Goal: Task Accomplishment & Management: Use online tool/utility

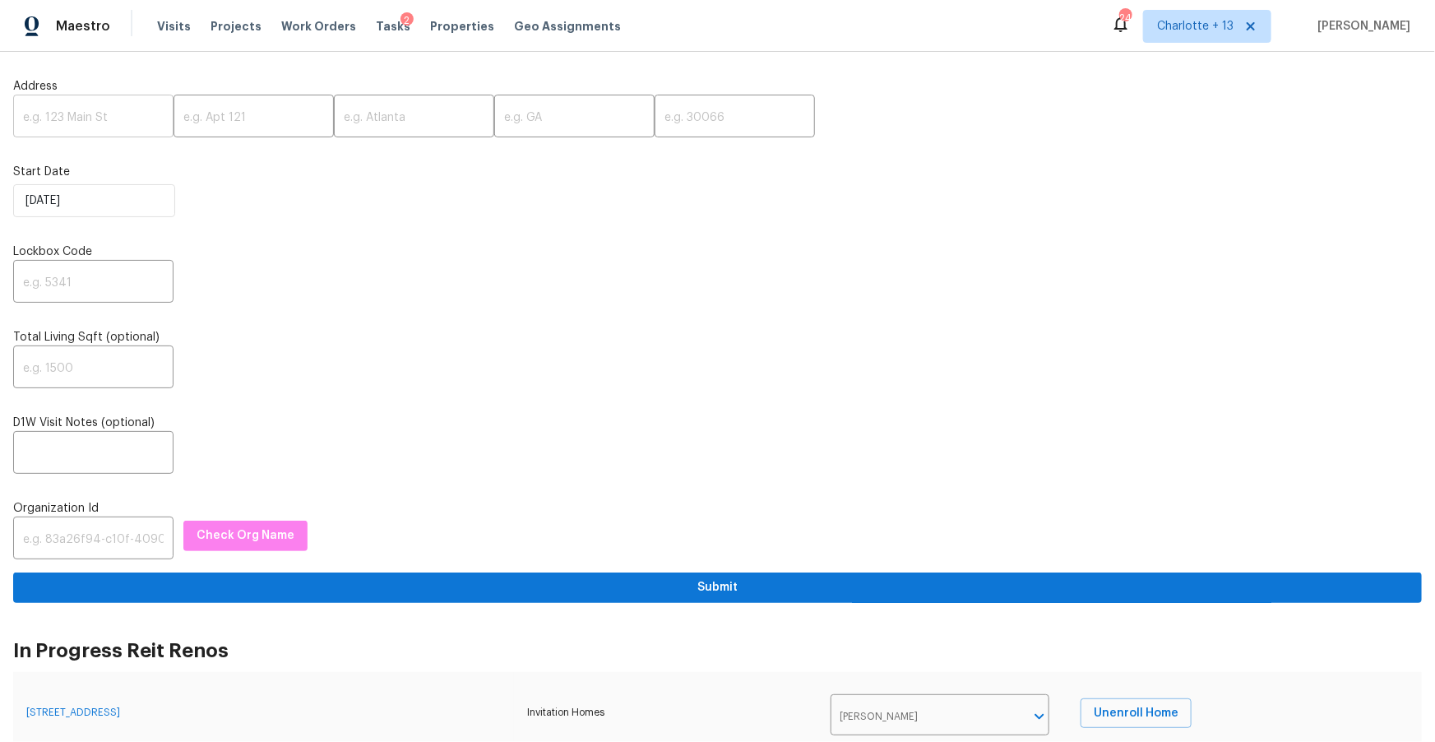
click at [86, 120] on input "text" at bounding box center [93, 118] width 160 height 39
paste input "5339 Biffle Downs Rd, Stone Mountain, GA 30088"
click at [132, 123] on input "5339 Biffle Downs Rd, Stone Mountain, GA 30088" at bounding box center [93, 118] width 160 height 39
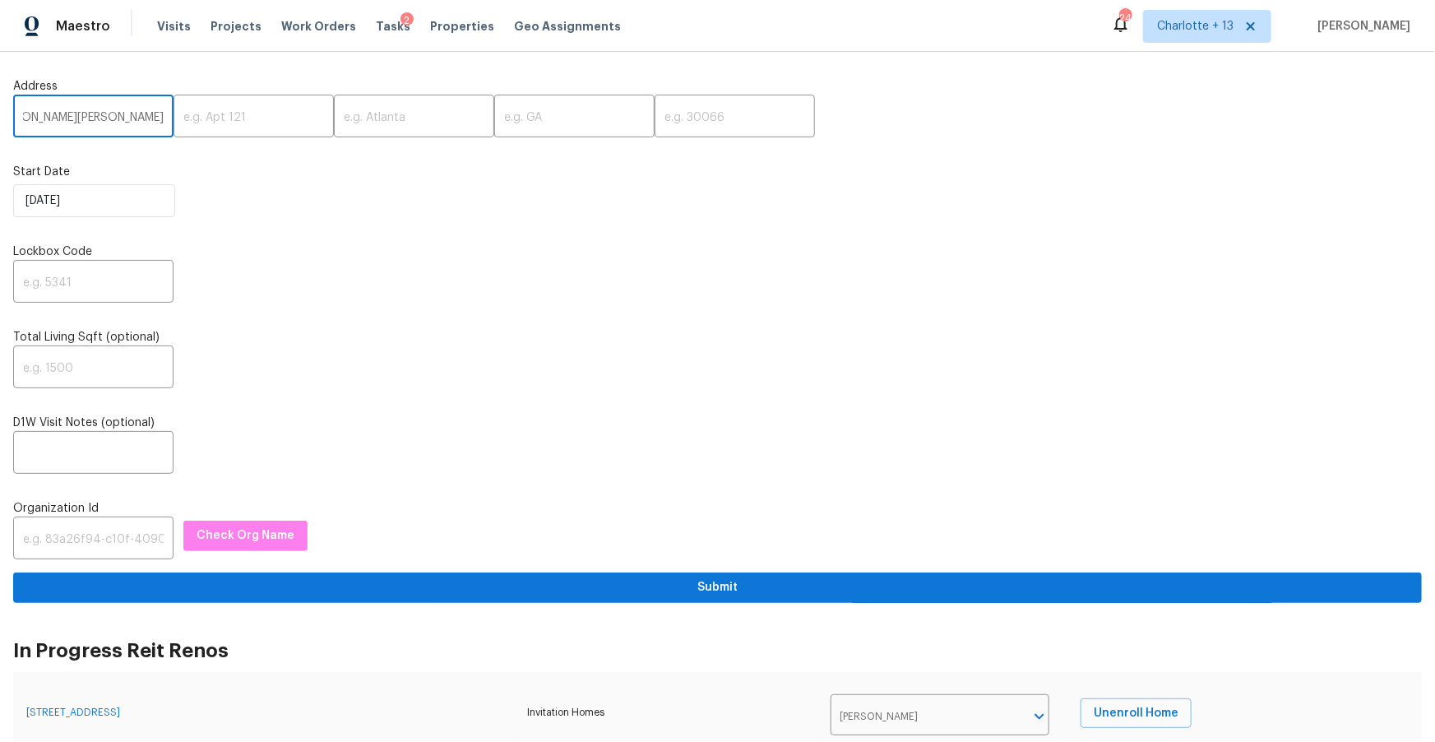
scroll to position [0, 106]
type input "5339 Biffle Downs Rd, Stone Mountain, GA"
click at [655, 109] on input "text" at bounding box center [735, 118] width 160 height 39
paste input "30088"
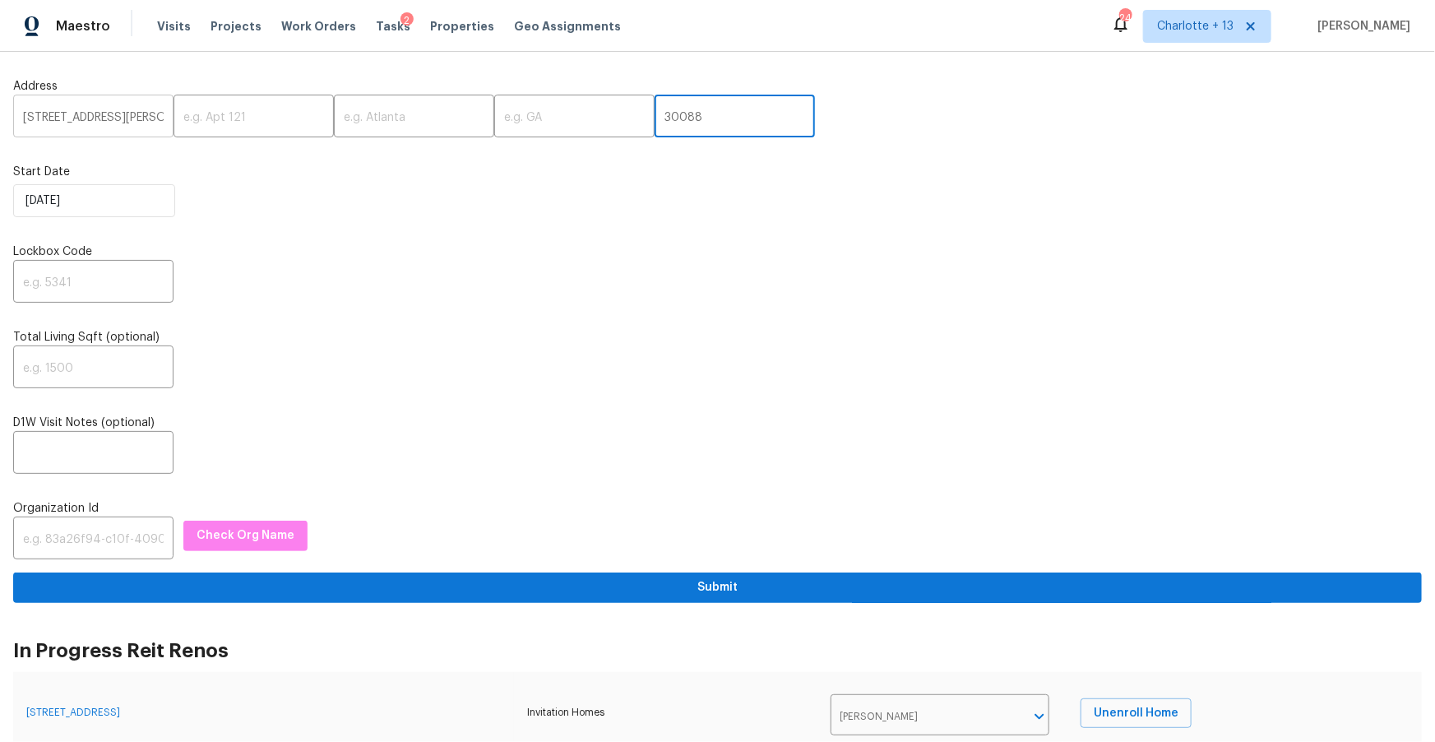
type input "30088"
click at [128, 116] on input "5339 Biffle Downs Rd, Stone Mountain, GA" at bounding box center [93, 118] width 160 height 39
drag, startPoint x: 125, startPoint y: 118, endPoint x: 77, endPoint y: 121, distance: 48.6
click at [77, 121] on input "5339 Biffle Downs Rd, Stone Mountain, GA" at bounding box center [93, 118] width 160 height 39
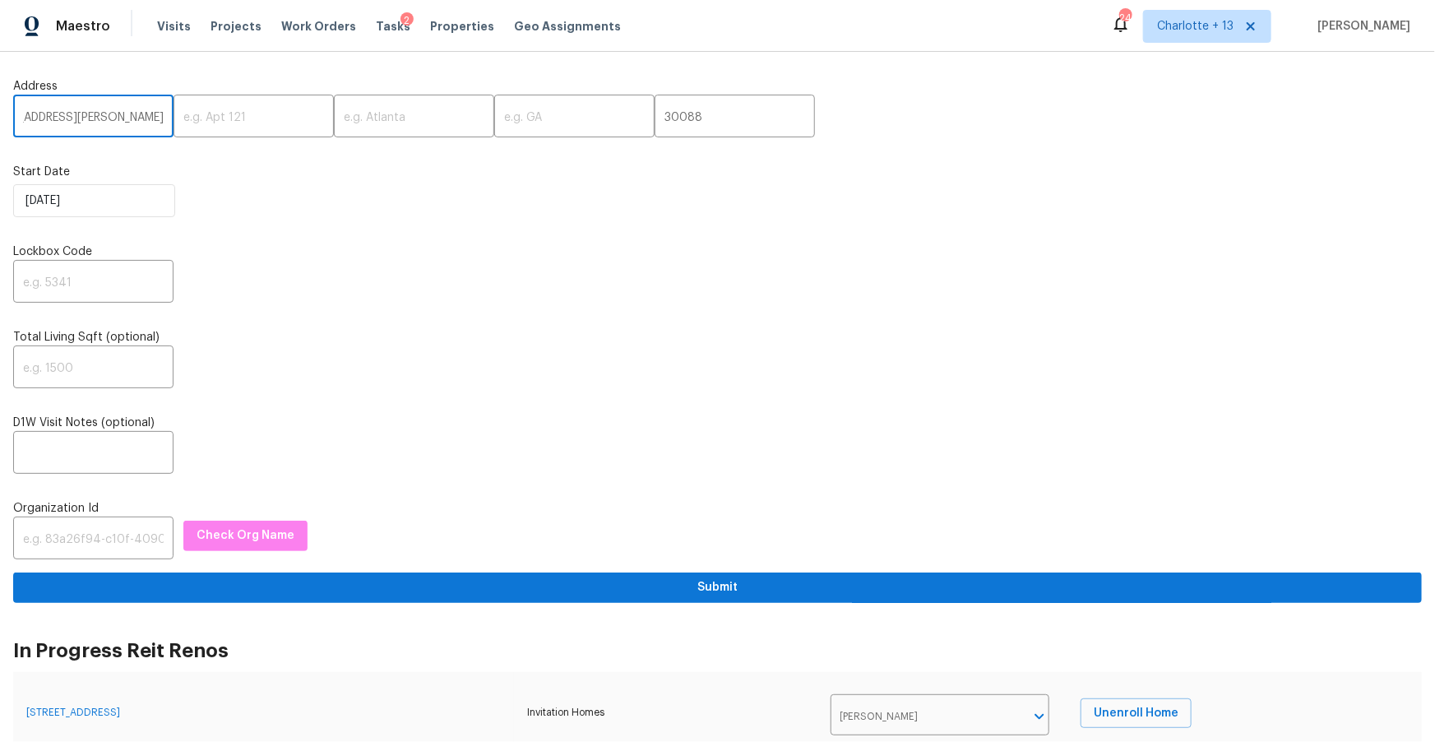
scroll to position [0, 20]
type input "5339 Biffle Downs Rd, , GA"
click at [345, 125] on input "text" at bounding box center [414, 118] width 160 height 39
paste input "Stone Mountain"
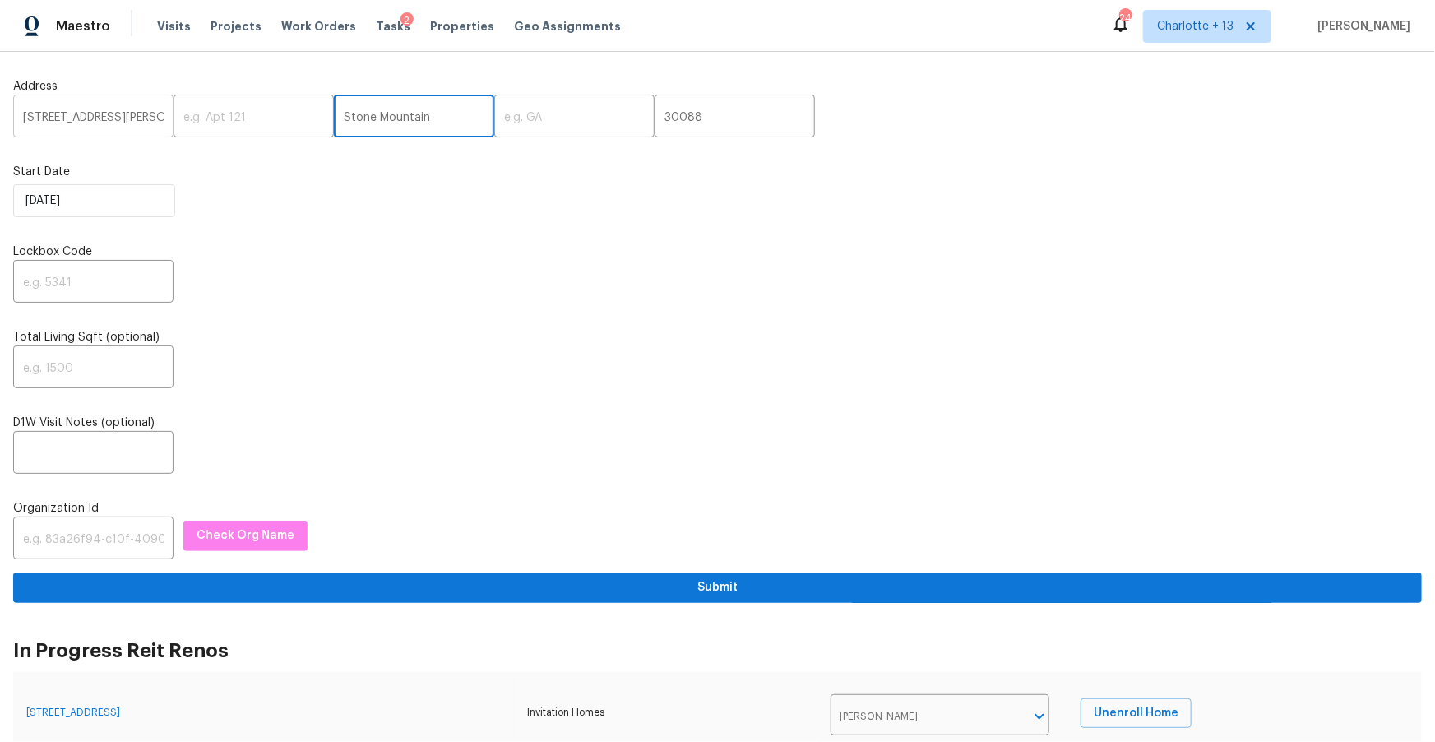
scroll to position [0, 20]
type input "Stone Mountain"
click at [143, 118] on input "5339 Biffle Downs Rd, , GA" at bounding box center [93, 118] width 160 height 39
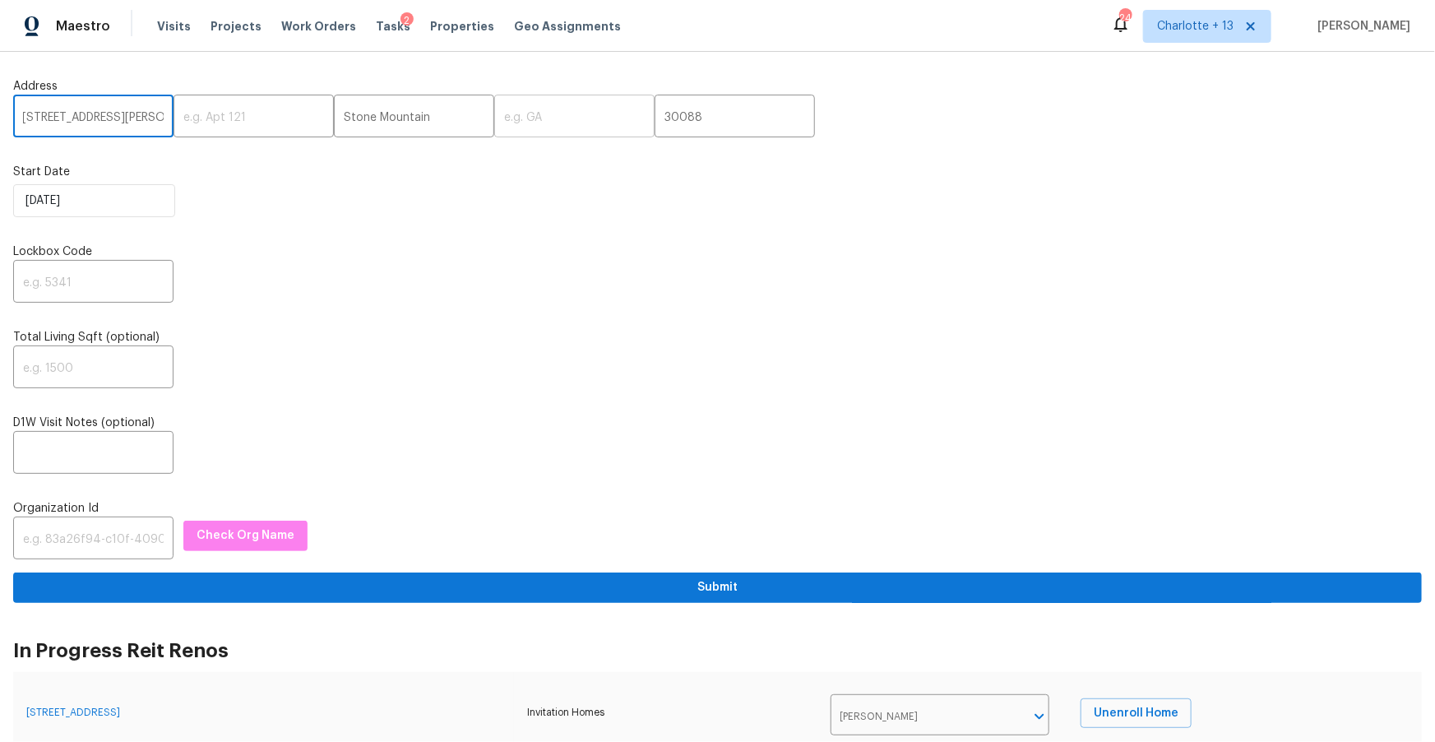
type input "5339 Biffle Downs Rd, ,"
click at [518, 115] on input "text" at bounding box center [574, 118] width 160 height 39
paste input "GA"
type input "GA"
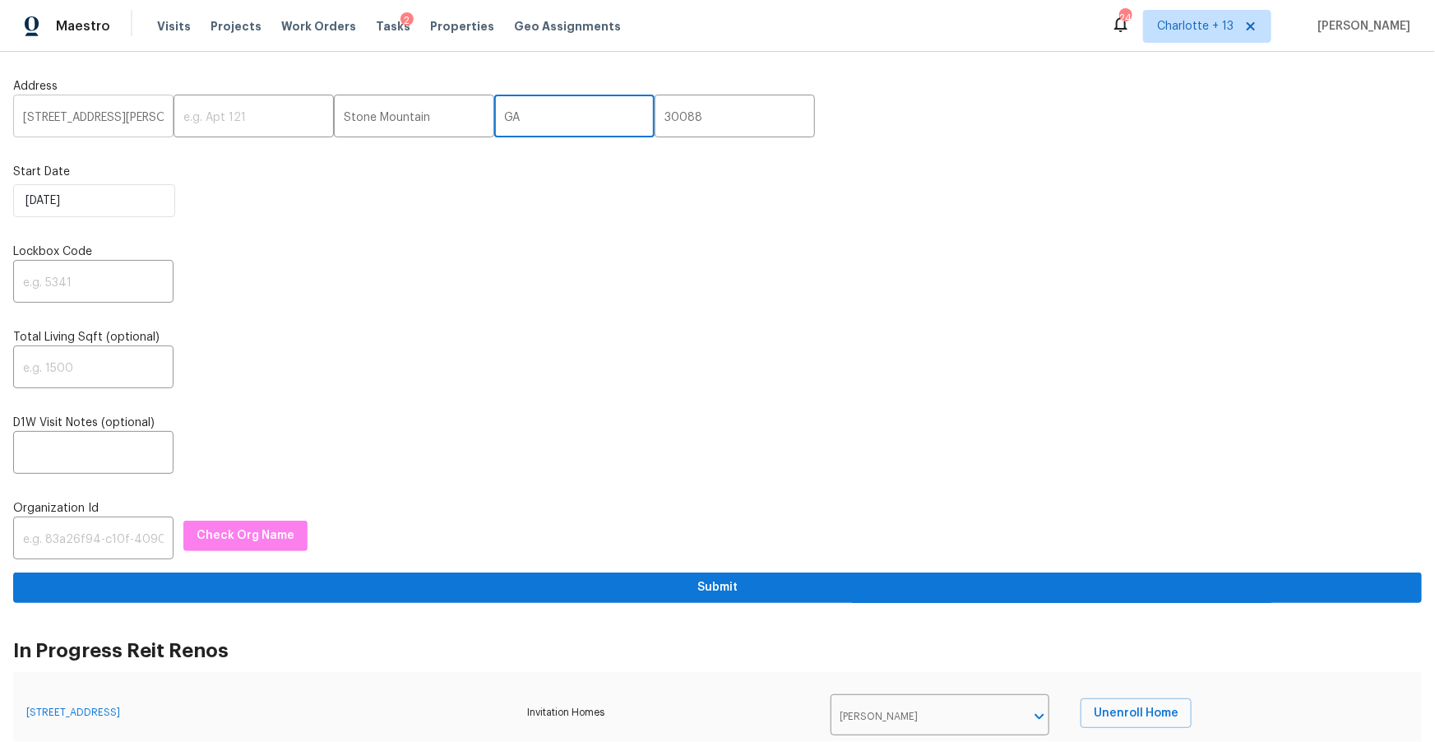
scroll to position [0, 1]
drag, startPoint x: 141, startPoint y: 119, endPoint x: 173, endPoint y: 123, distance: 31.4
click at [173, 123] on div "5339 Biffle Downs Rd, , ​ ​ Stone Mountain ​ GA ​ 30088 ​" at bounding box center [717, 118] width 1409 height 39
type input "5339 Biffle Downs Rd"
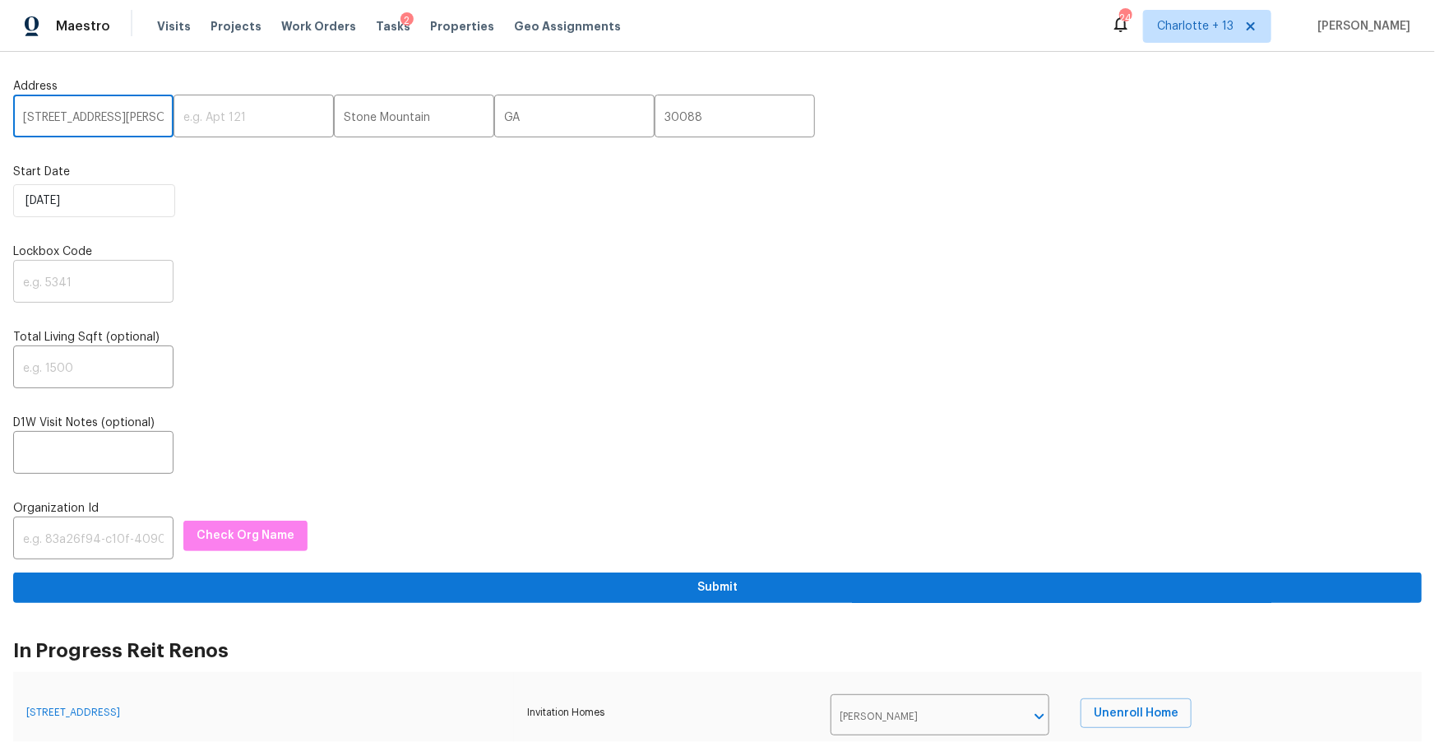
click at [81, 289] on input "text" at bounding box center [93, 283] width 160 height 39
paste input "5290"
type input "5290"
click at [95, 534] on input "text" at bounding box center [93, 540] width 160 height 39
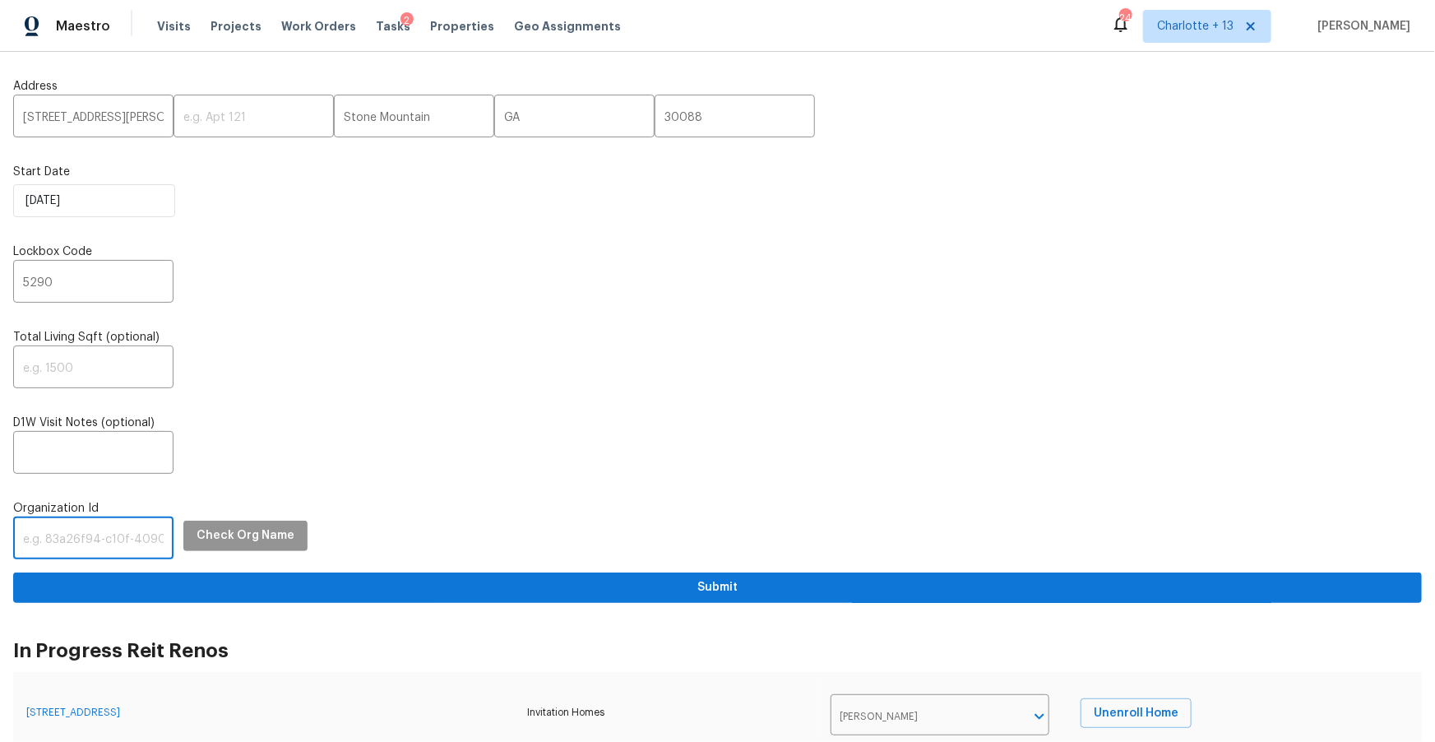
paste input "1349d153-b359-4f9b-b4dd-758ff939cc37"
type input "1349d153-b359-4f9b-b4dd-758ff939cc37"
click at [213, 543] on span "Check Org Name" at bounding box center [246, 536] width 98 height 21
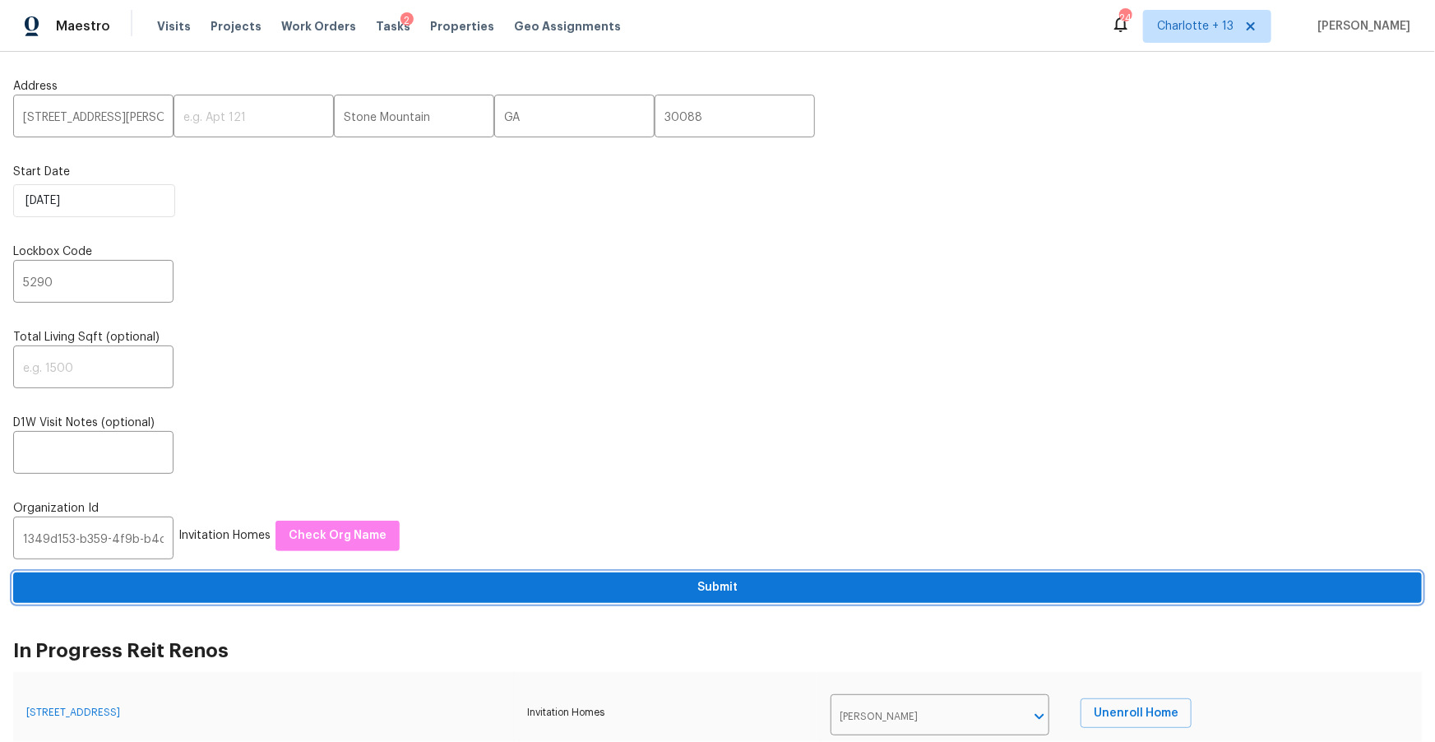
click at [238, 587] on span "Submit" at bounding box center [717, 587] width 1383 height 21
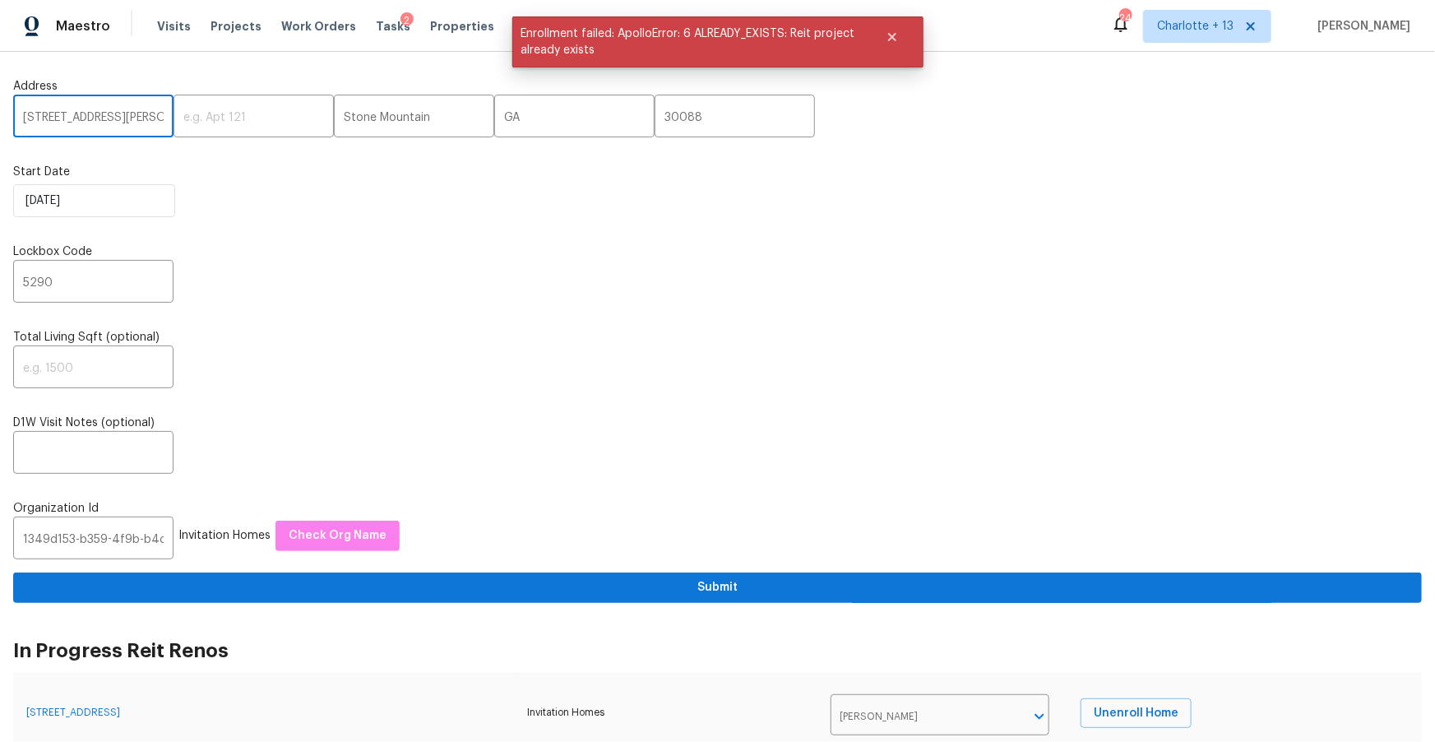
click at [104, 117] on input "5339 Biffle Downs Rd" at bounding box center [93, 118] width 160 height 39
click at [102, 114] on input "5339 Biffle Downs Rd" at bounding box center [93, 118] width 160 height 39
click at [101, 114] on input "5339 Biffle Downs Rd" at bounding box center [93, 118] width 160 height 39
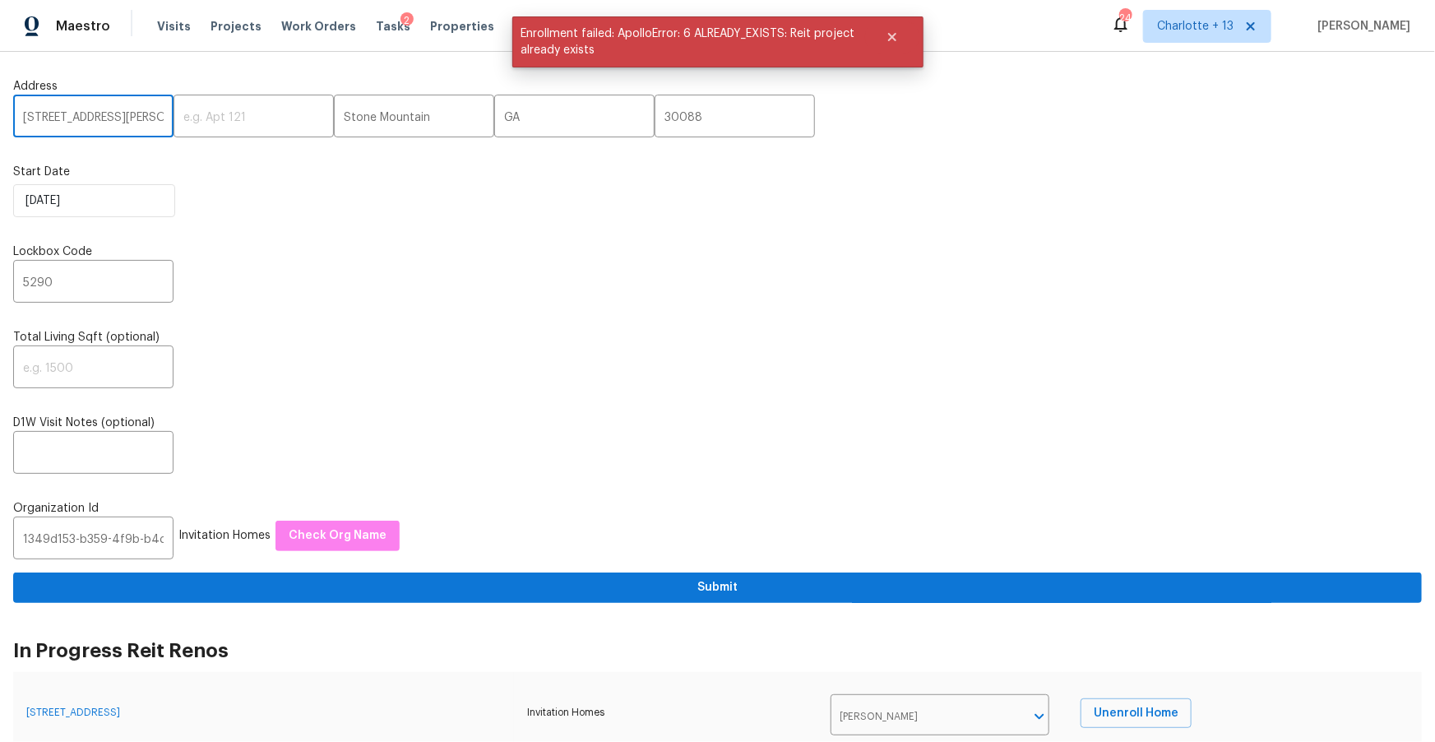
click at [101, 114] on input "5339 Biffle Downs Rd" at bounding box center [93, 118] width 160 height 39
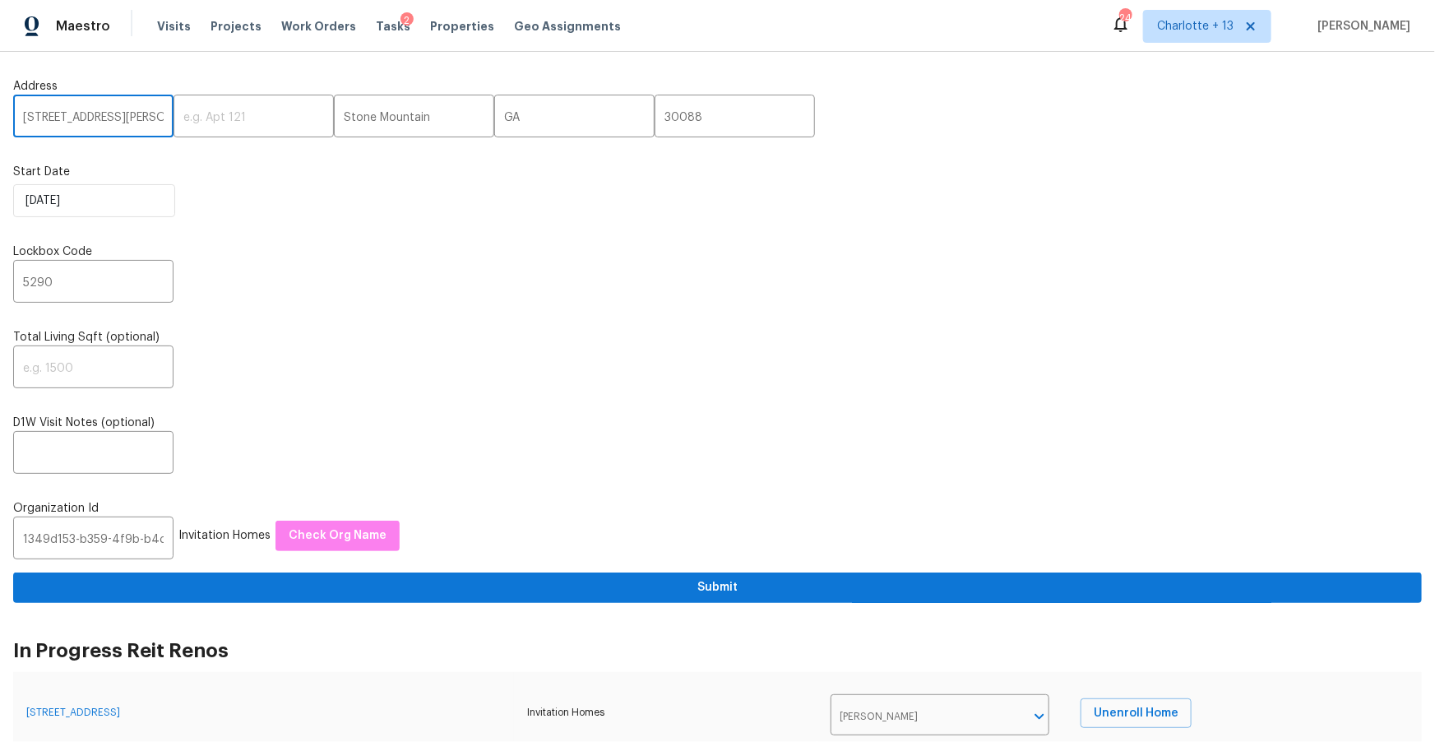
paste input "[STREET_ADDRESS]"
click at [134, 115] on input "[STREET_ADDRESS]" at bounding box center [93, 118] width 160 height 39
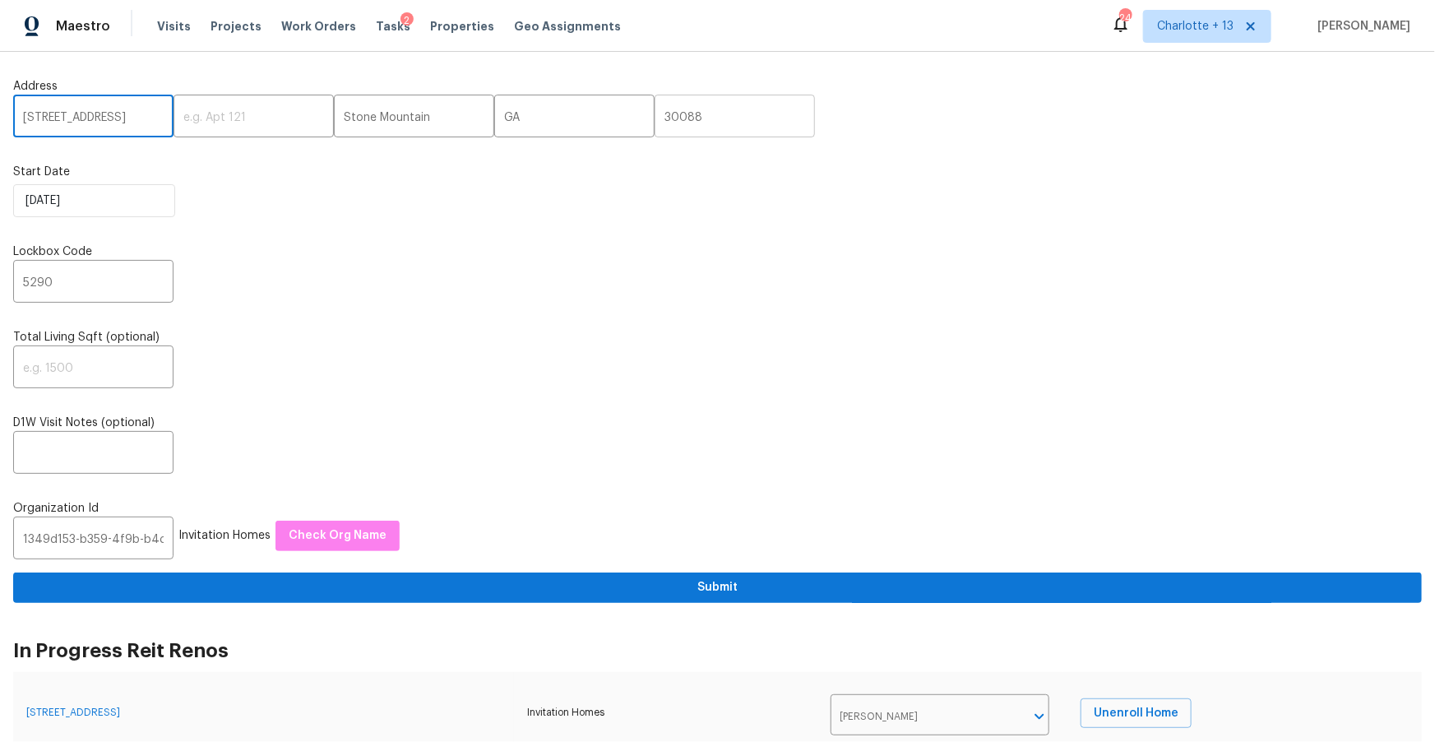
type input "16857 Chatsworth St, Granada Hills, CA"
click at [656, 128] on input "30088" at bounding box center [735, 118] width 160 height 39
click at [655, 119] on input "30088" at bounding box center [735, 118] width 160 height 39
click at [655, 118] on input "30088" at bounding box center [735, 118] width 160 height 39
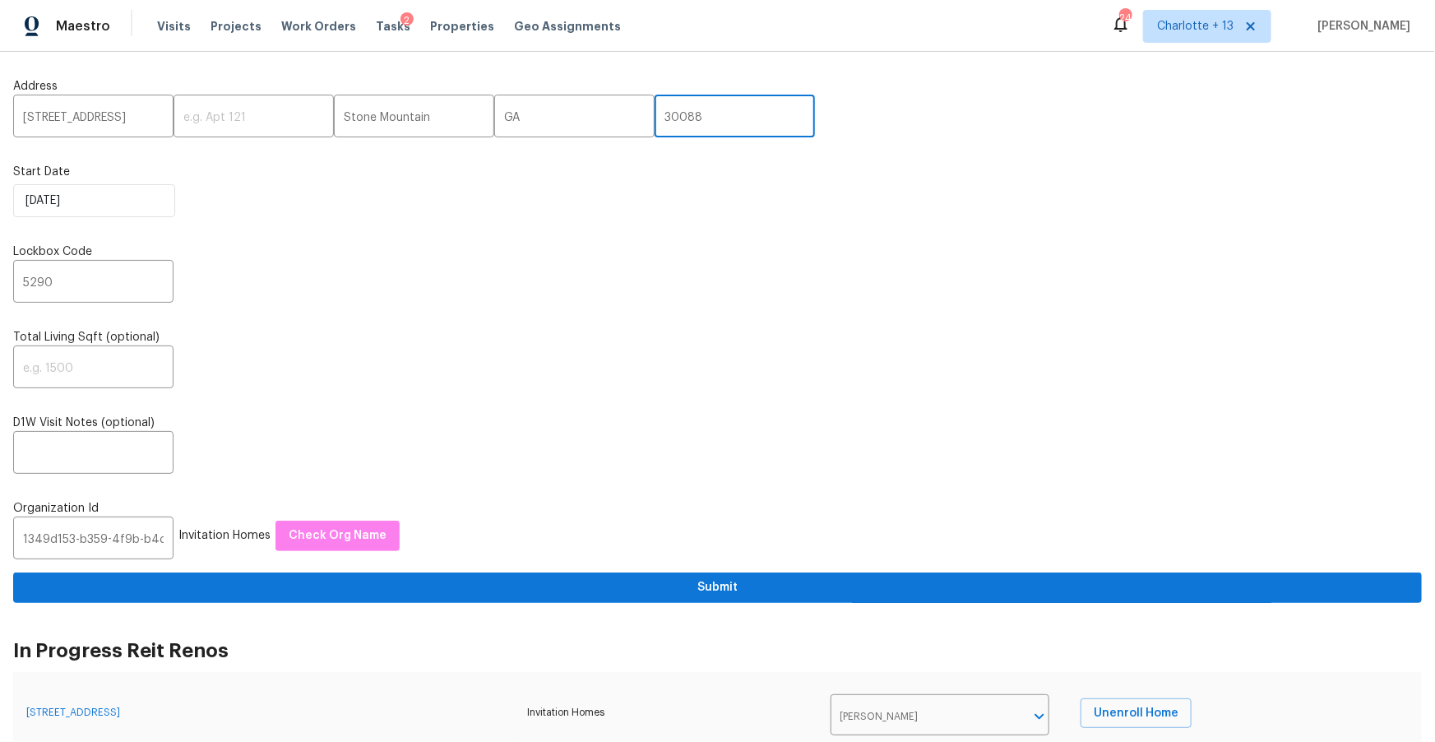
paste input "91344"
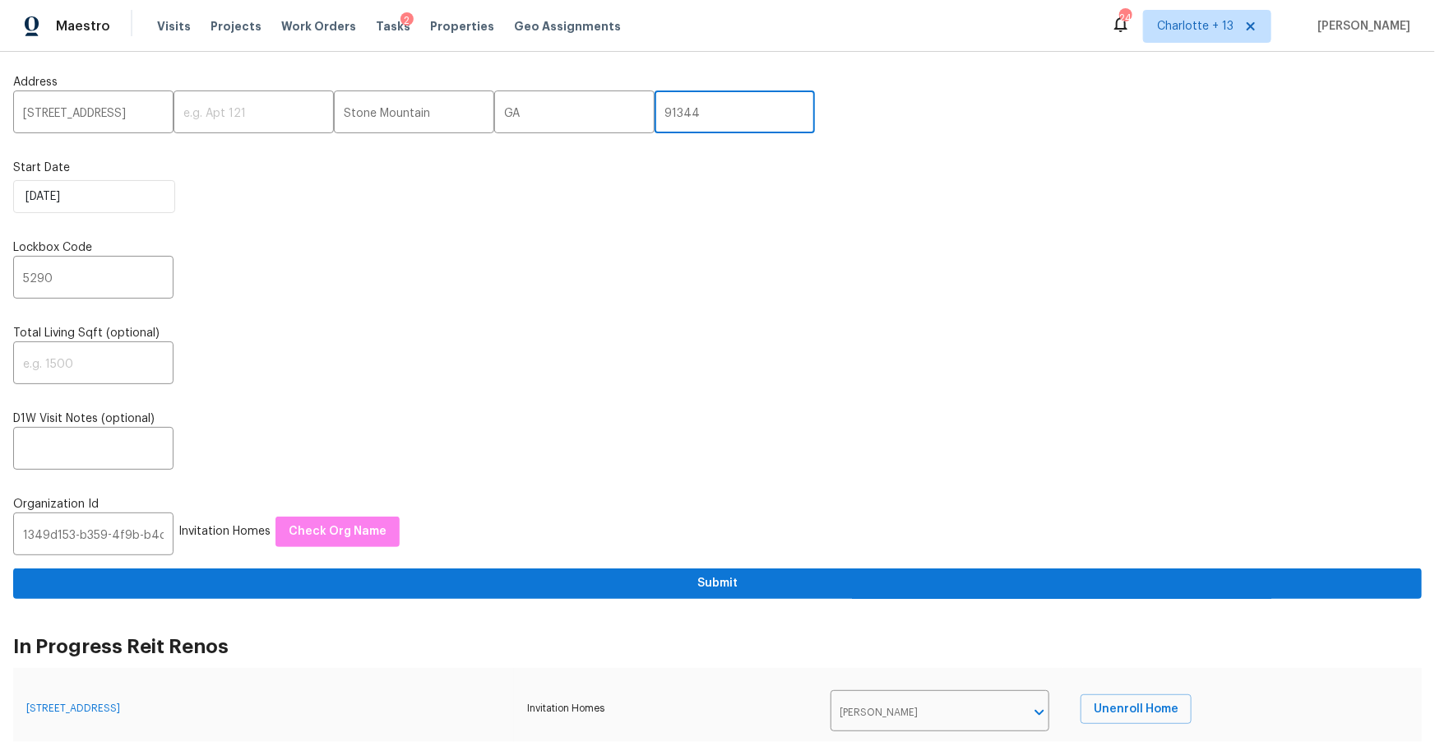
type input "91344"
click at [116, 121] on input "16857 Chatsworth St, Granada Hills, CA" at bounding box center [93, 114] width 160 height 39
drag, startPoint x: 126, startPoint y: 116, endPoint x: 58, endPoint y: 118, distance: 67.5
click at [58, 118] on input "16857 Chatsworth St, Granada Hills, CA" at bounding box center [93, 114] width 160 height 39
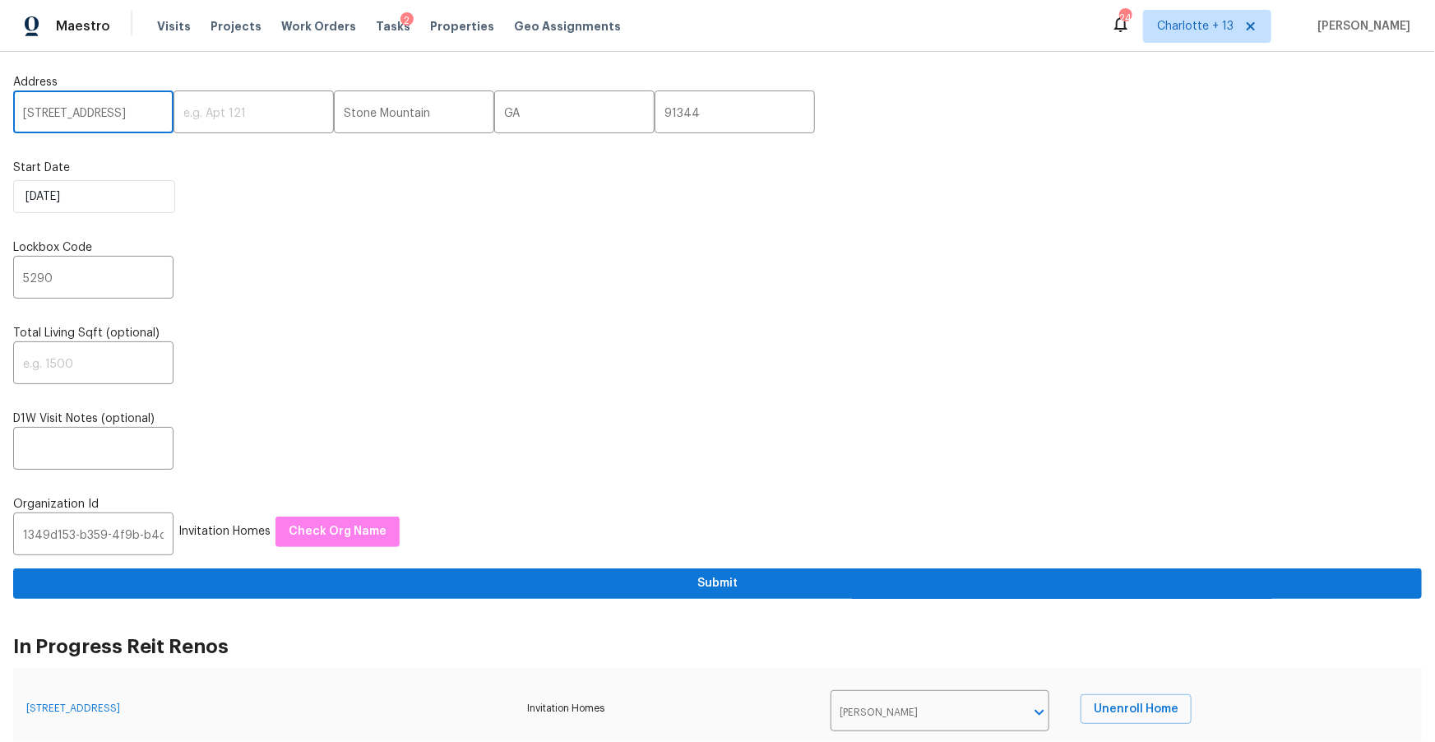
scroll to position [0, 13]
type input "16857 Chatsworth St, , CA"
click at [360, 116] on input "Stone Mountain" at bounding box center [414, 114] width 160 height 39
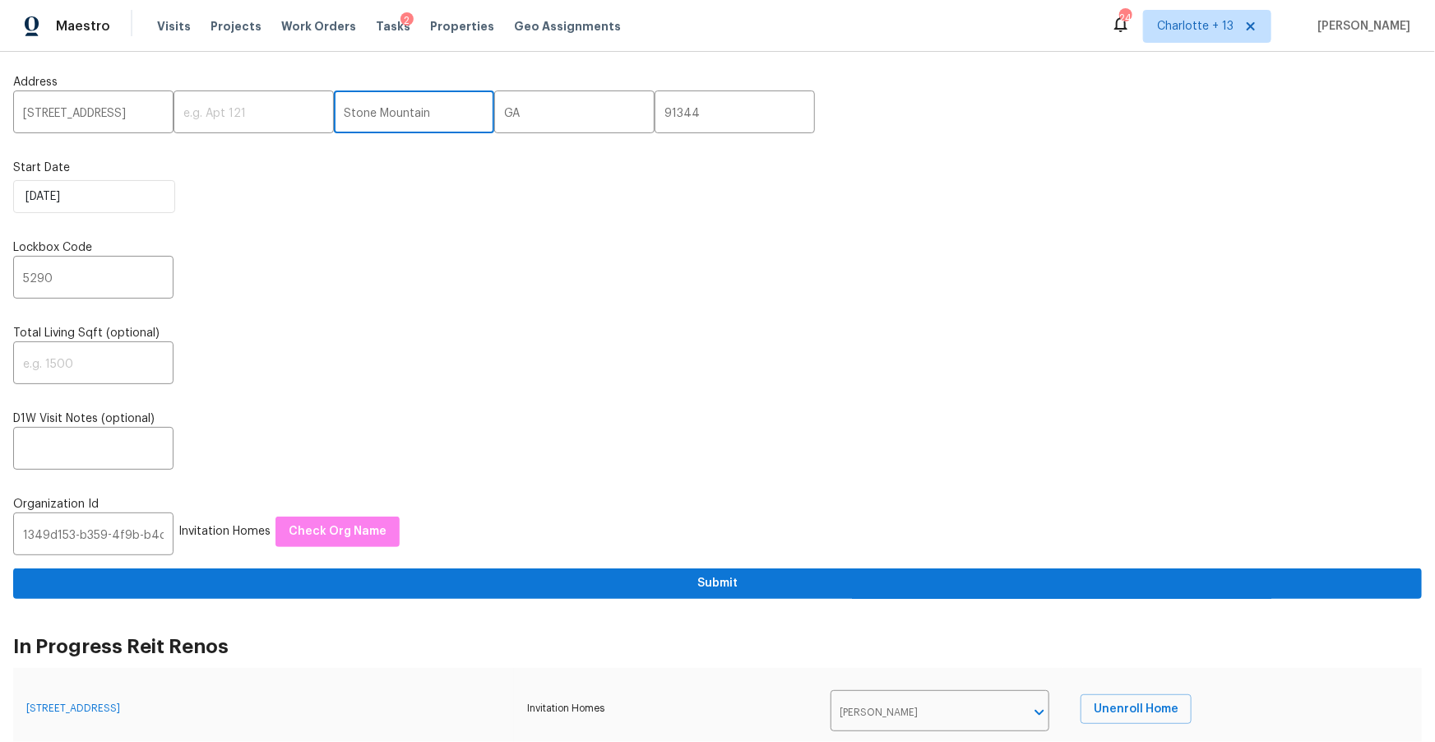
click at [360, 116] on input "Stone Mountain" at bounding box center [414, 114] width 160 height 39
paste input "Granada Hills"
type input "Granada Hills"
click at [132, 117] on input "16857 Chatsworth St, , CA" at bounding box center [93, 114] width 160 height 39
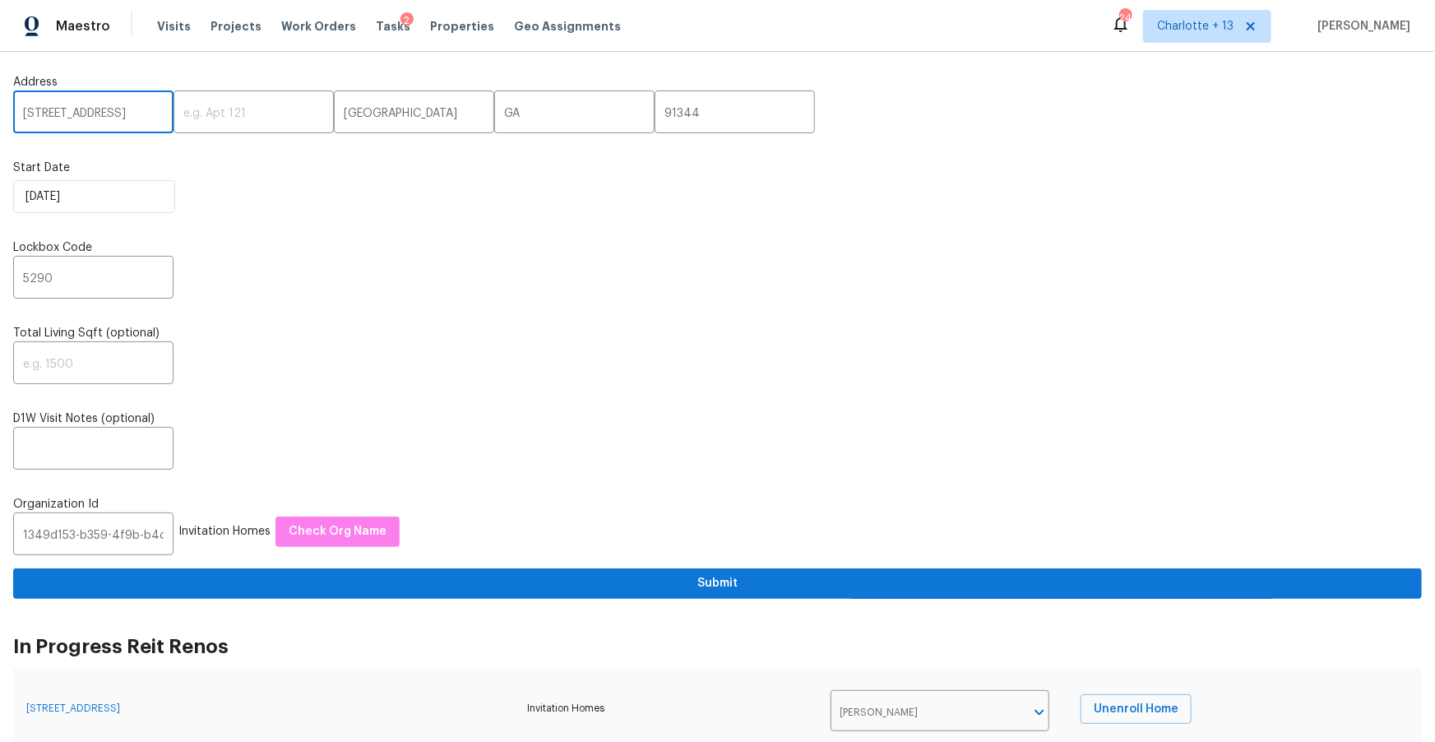
drag, startPoint x: 151, startPoint y: 115, endPoint x: 134, endPoint y: 118, distance: 17.4
click at [134, 118] on input "16857 Chatsworth St, , CA" at bounding box center [93, 114] width 160 height 39
type input "16857 Chatsworth St, ,"
click at [494, 112] on input "GA" at bounding box center [574, 114] width 160 height 39
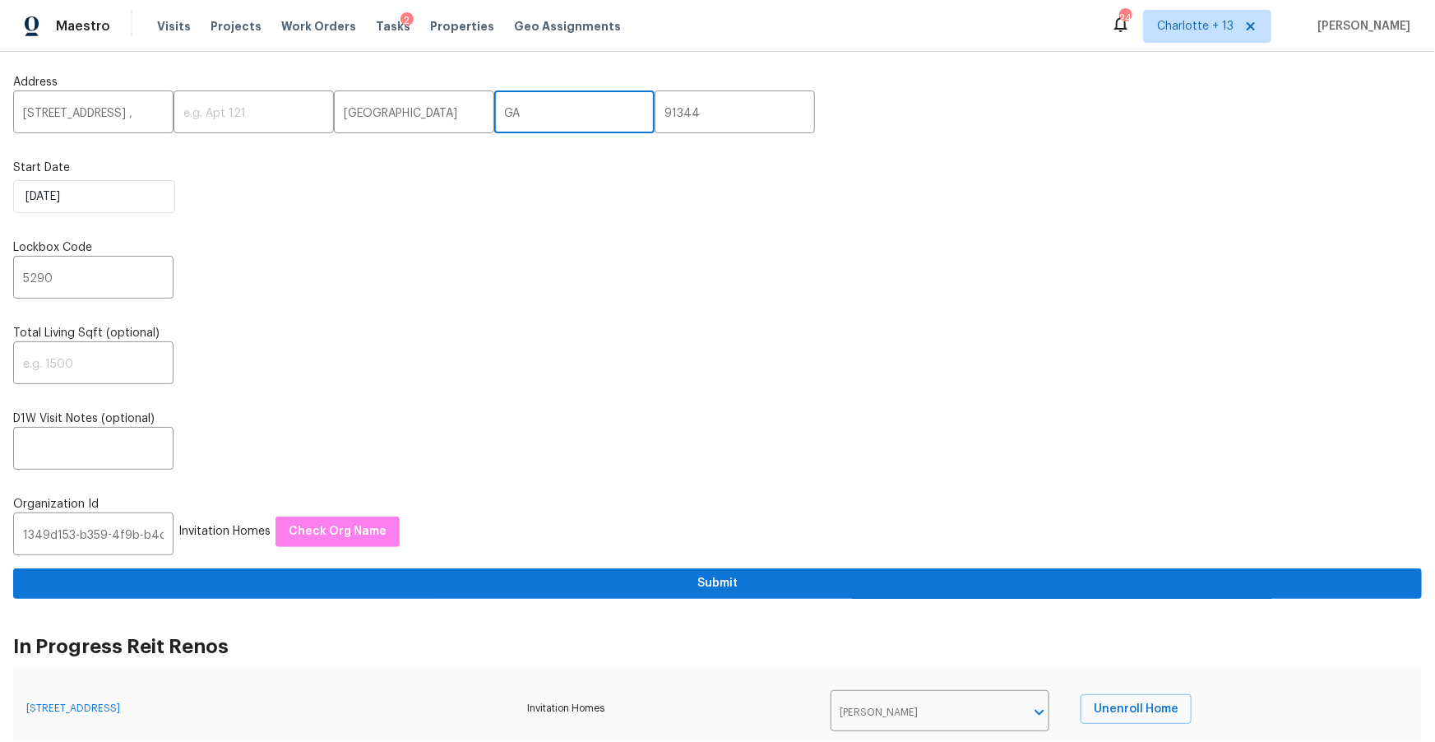
click at [494, 112] on input "GA" at bounding box center [574, 114] width 160 height 39
paste input "C"
type input "CA"
click at [148, 115] on input "16857 Chatsworth St, ," at bounding box center [93, 114] width 160 height 39
type input "16857 Chatsworth St"
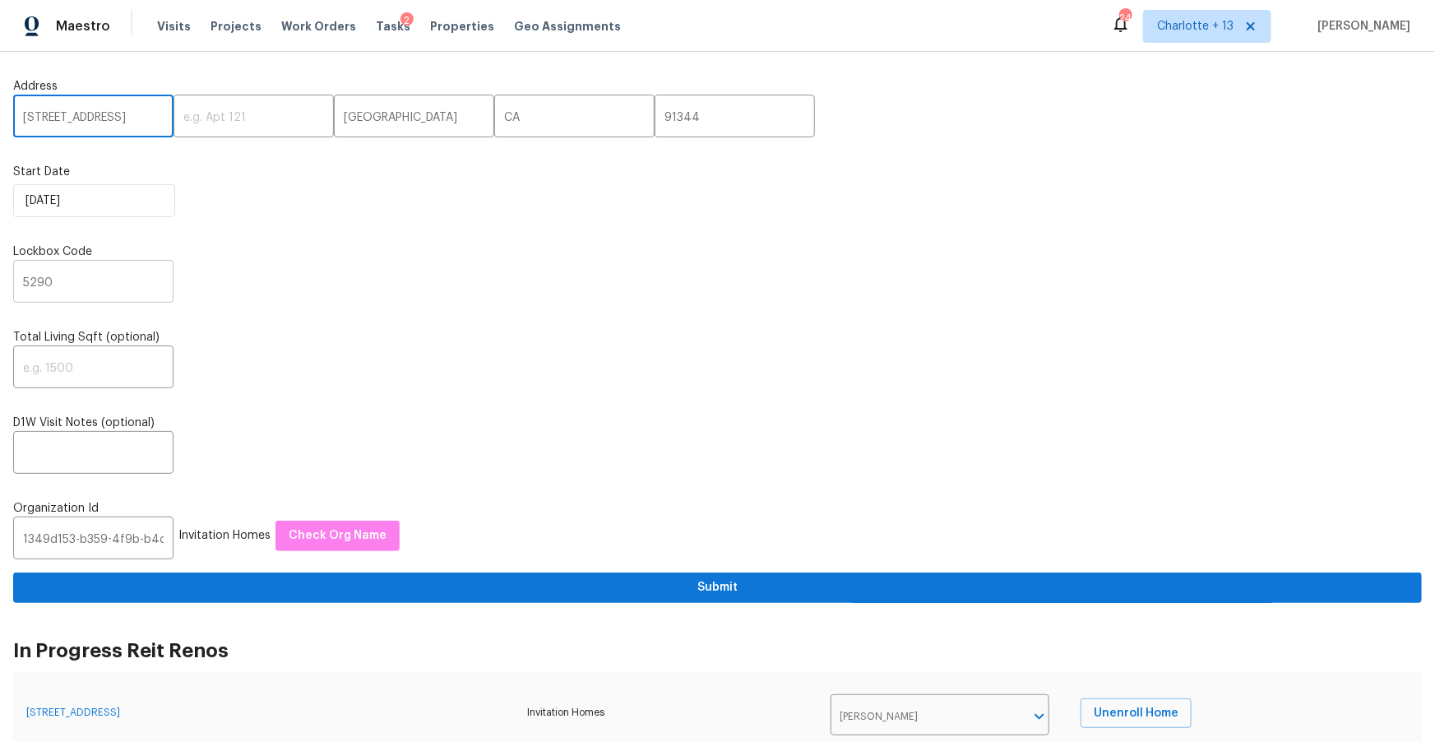
click at [104, 288] on input "5290" at bounding box center [93, 283] width 160 height 39
paste input "0974"
type input "0974"
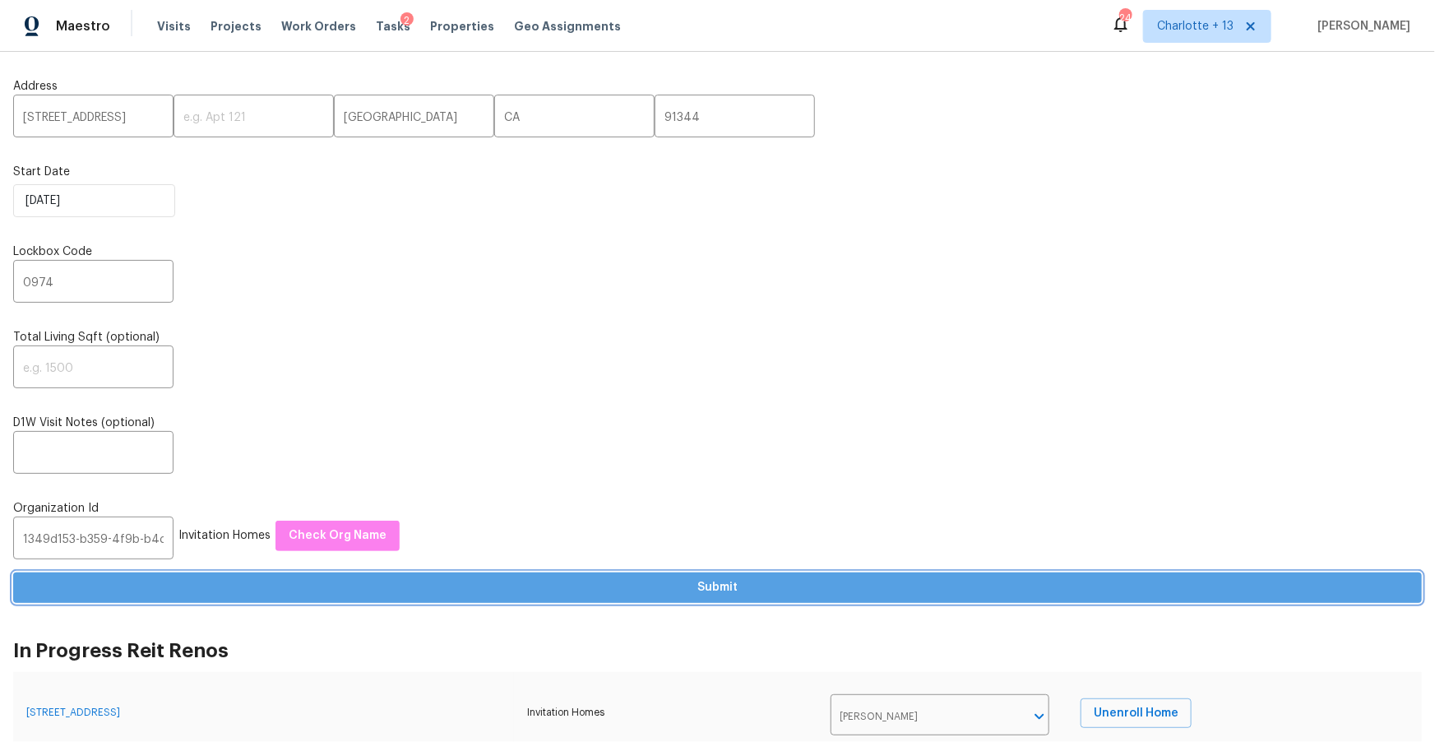
click at [389, 587] on span "Submit" at bounding box center [717, 587] width 1383 height 21
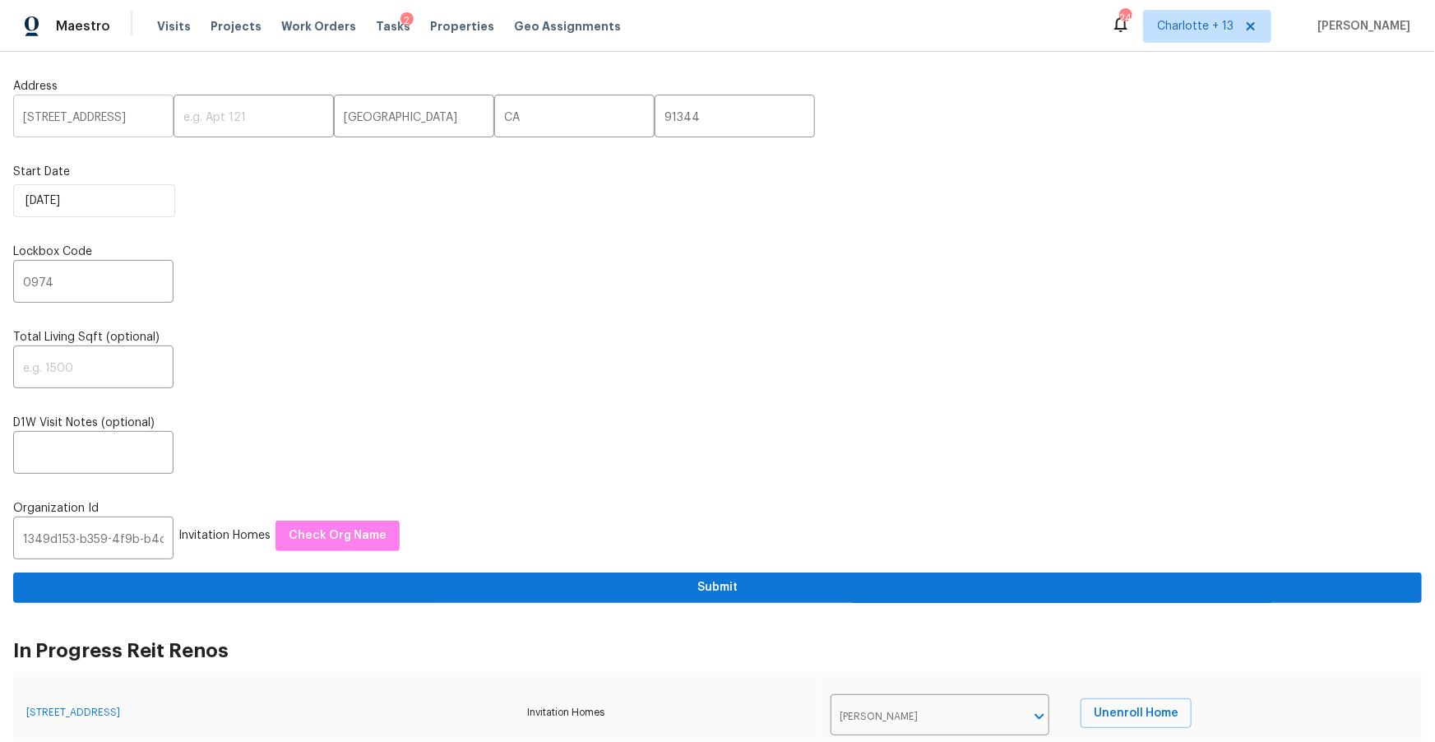
click at [70, 113] on input "16857 Chatsworth St" at bounding box center [93, 118] width 160 height 39
paste input "[STREET_ADDRESS]"
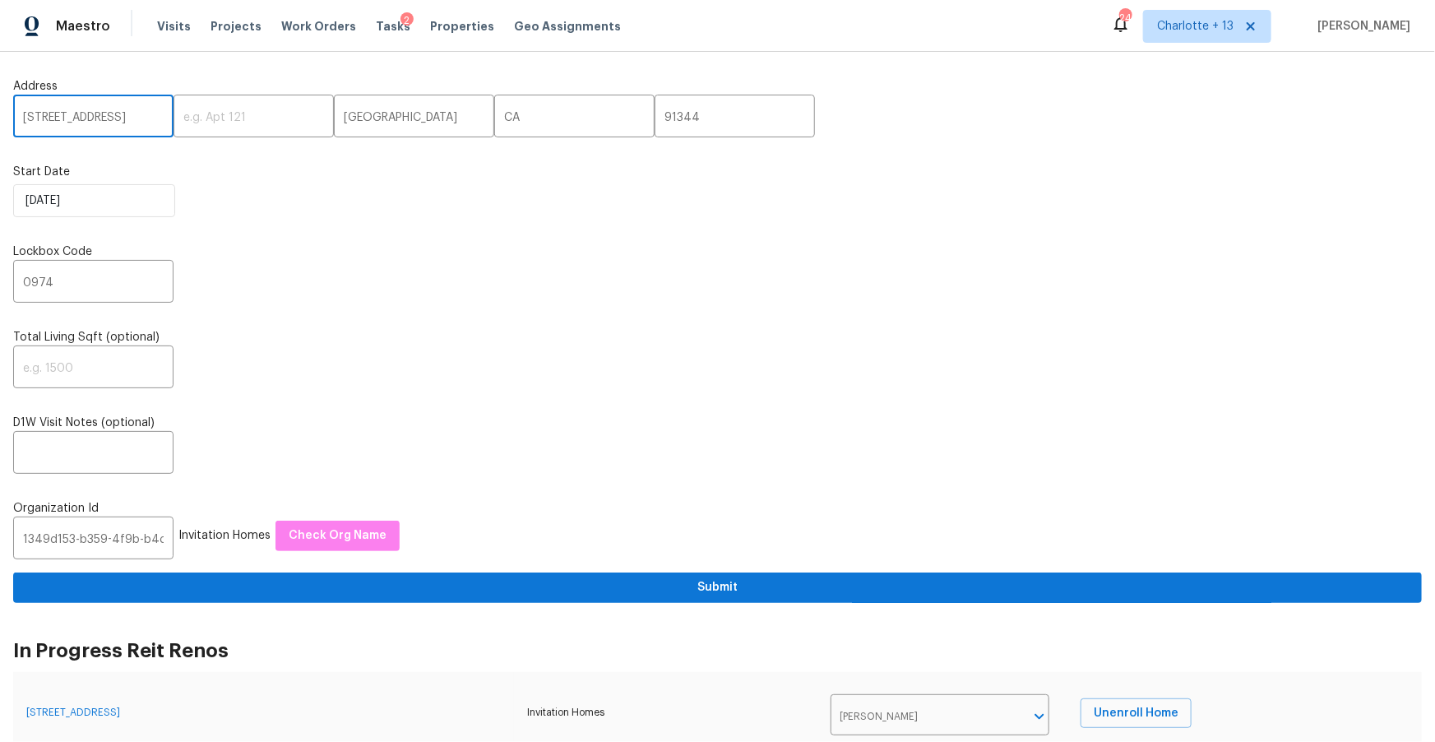
click at [123, 117] on input "[STREET_ADDRESS]" at bounding box center [93, 118] width 160 height 39
type input "9220 Arborwood Cir, Davie, FL"
click at [655, 122] on input "91344" at bounding box center [735, 118] width 160 height 39
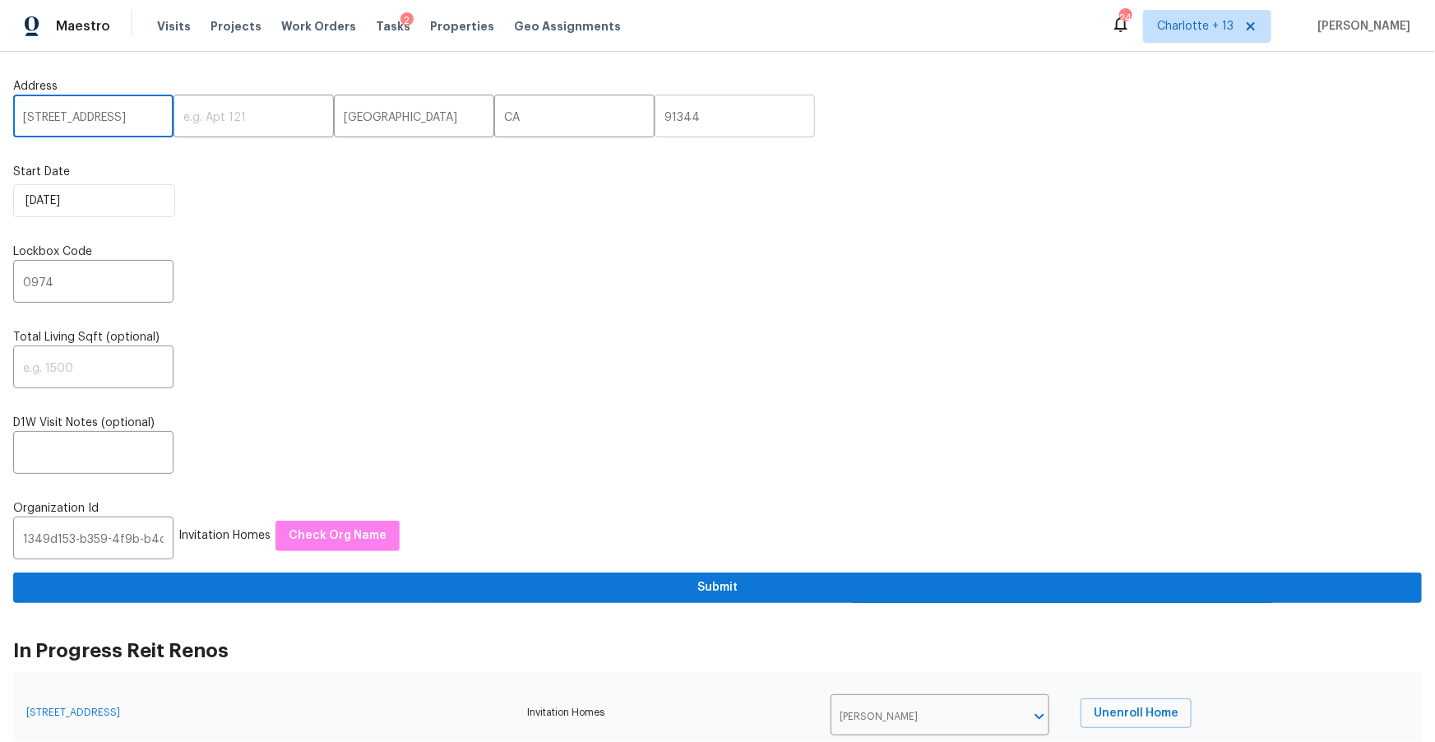
scroll to position [0, 0]
click at [655, 122] on input "91344" at bounding box center [735, 118] width 160 height 39
paste input "33328"
type input "33328"
click at [114, 114] on input "9220 Arborwood Cir, Davie, FL" at bounding box center [93, 118] width 160 height 39
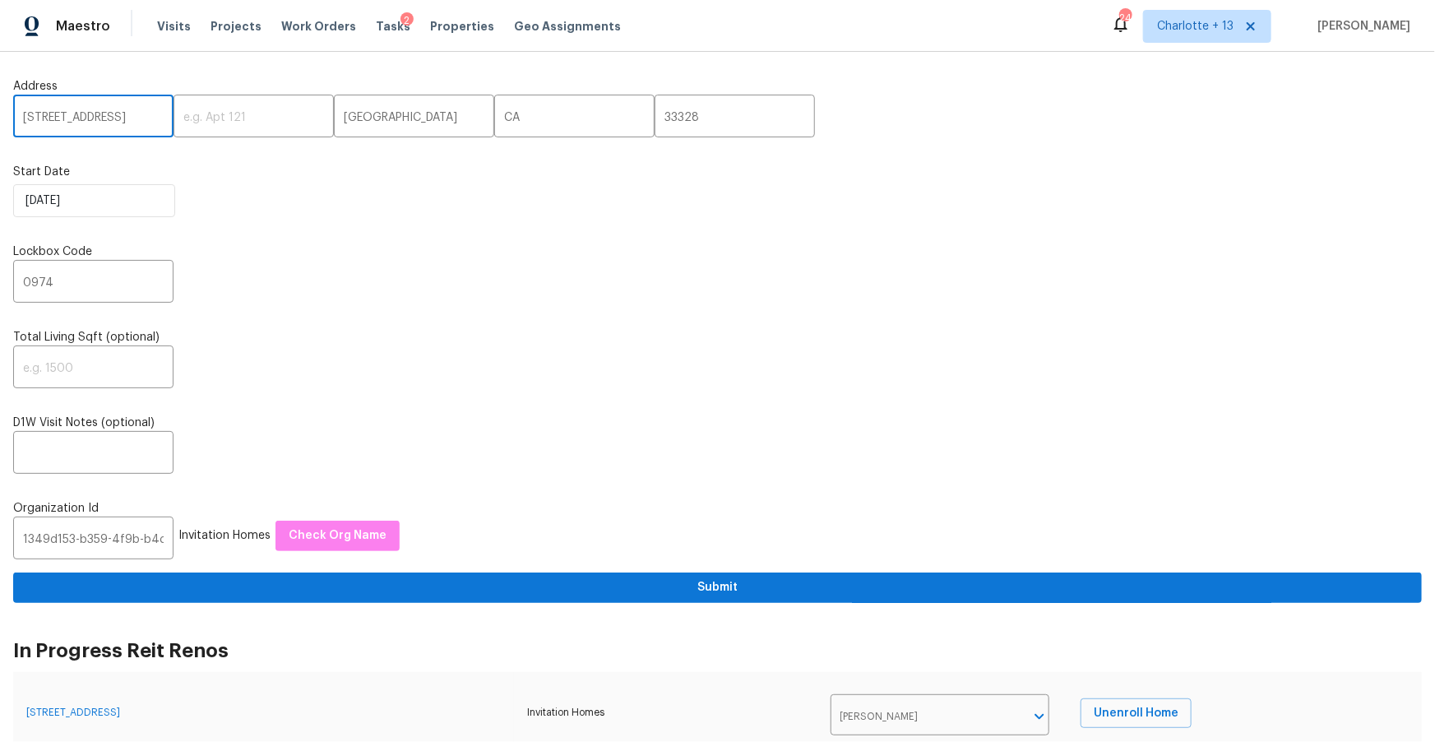
scroll to position [0, 38]
click at [117, 117] on input "9220 Arborwood Cir, Davie, FL" at bounding box center [93, 118] width 160 height 39
type input "9220 Arborwood Cir,, FL"
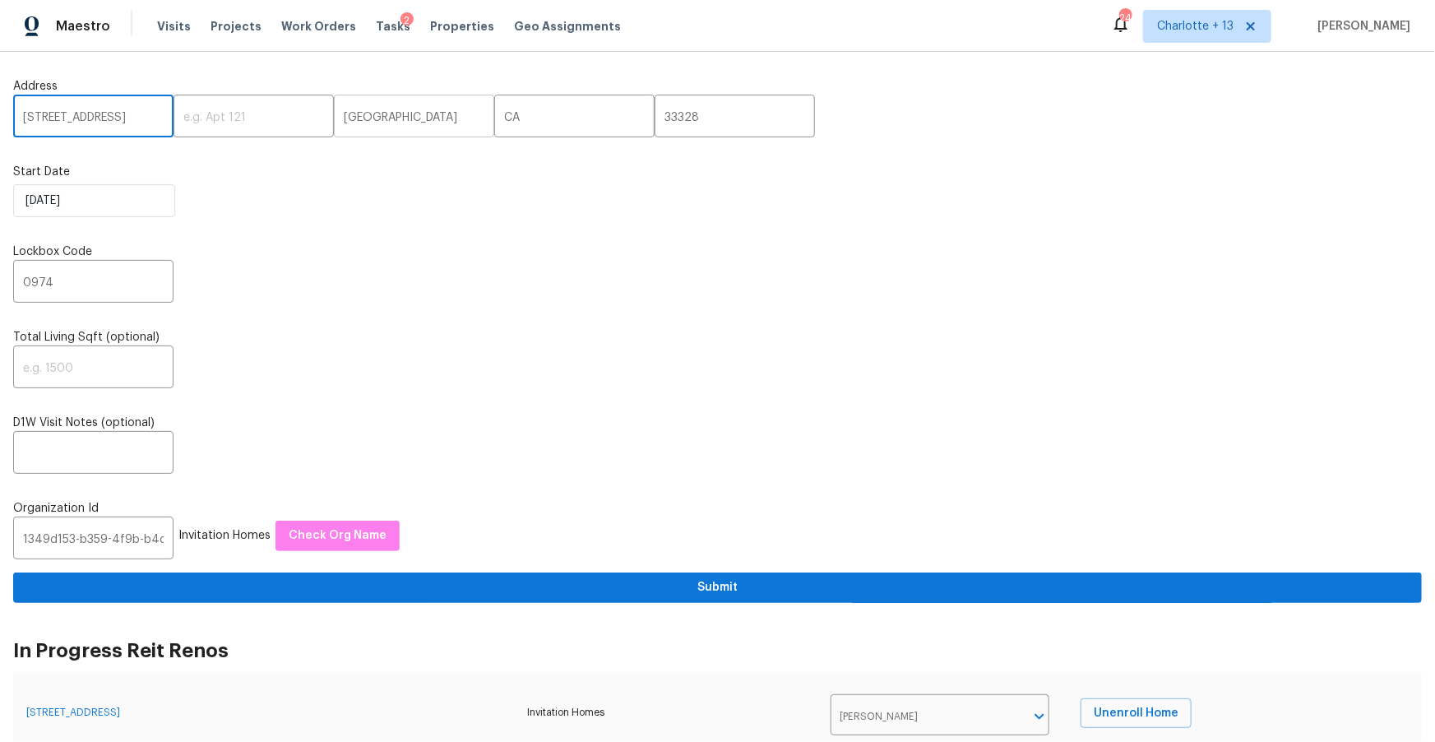
click at [364, 123] on input "Granada Hills" at bounding box center [414, 118] width 160 height 39
paste input "Davie"
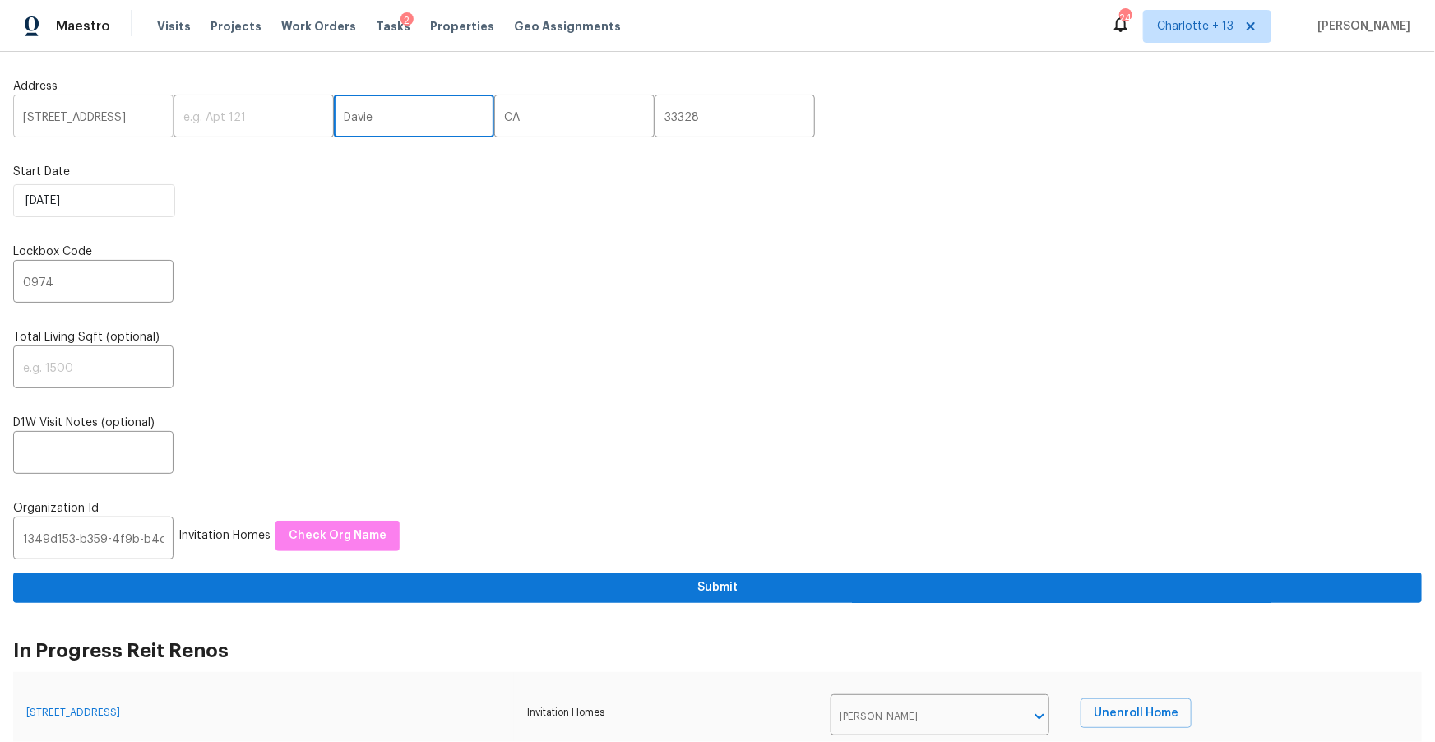
type input "Davie"
click at [116, 118] on input "9220 Arborwood Cir,, FL" at bounding box center [93, 118] width 160 height 39
click at [145, 118] on input "9220 Arborwood Cir,, FL" at bounding box center [93, 118] width 160 height 39
click at [144, 118] on input "9220 Arborwood Cir,, FL" at bounding box center [93, 118] width 160 height 39
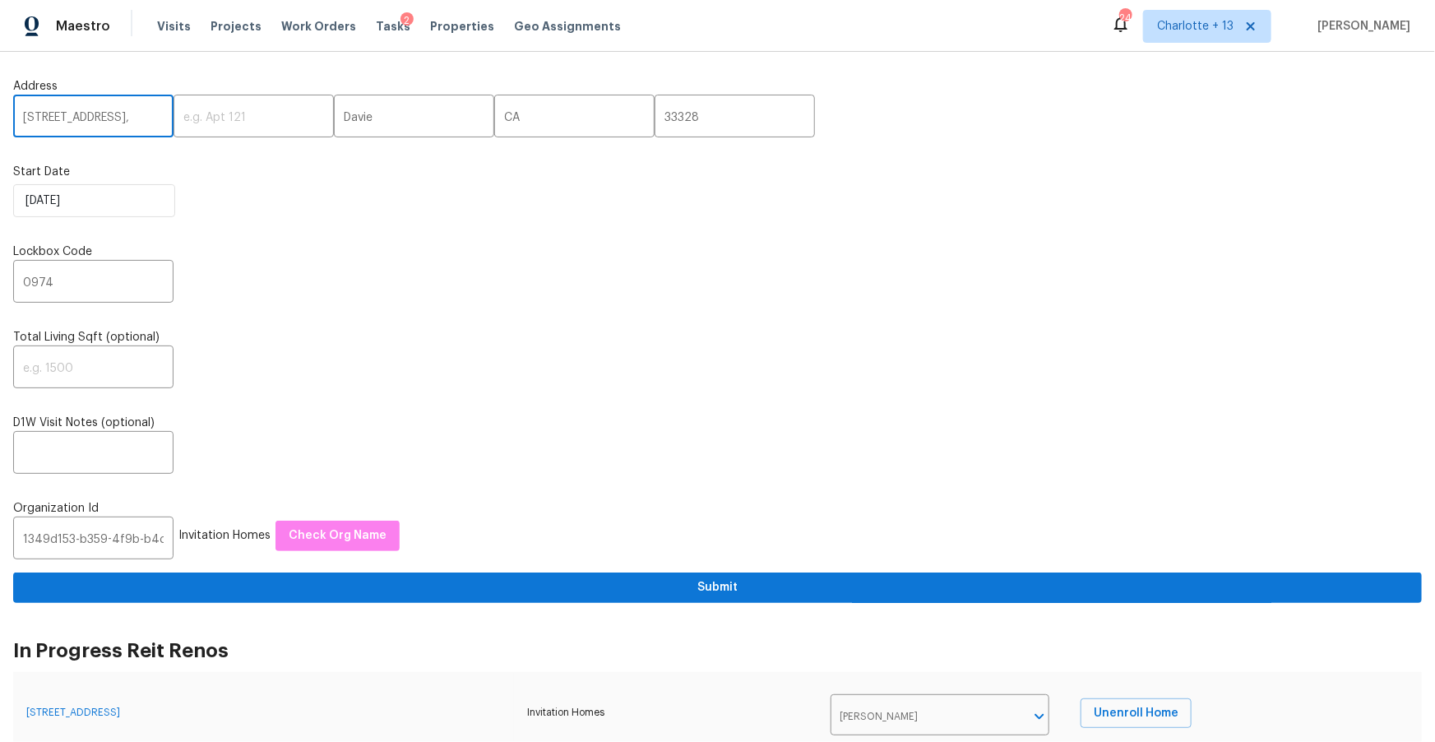
scroll to position [0, 0]
type input "9220 Arborwood Cir,,"
click at [494, 123] on input "CA" at bounding box center [574, 118] width 160 height 39
paste input "FL"
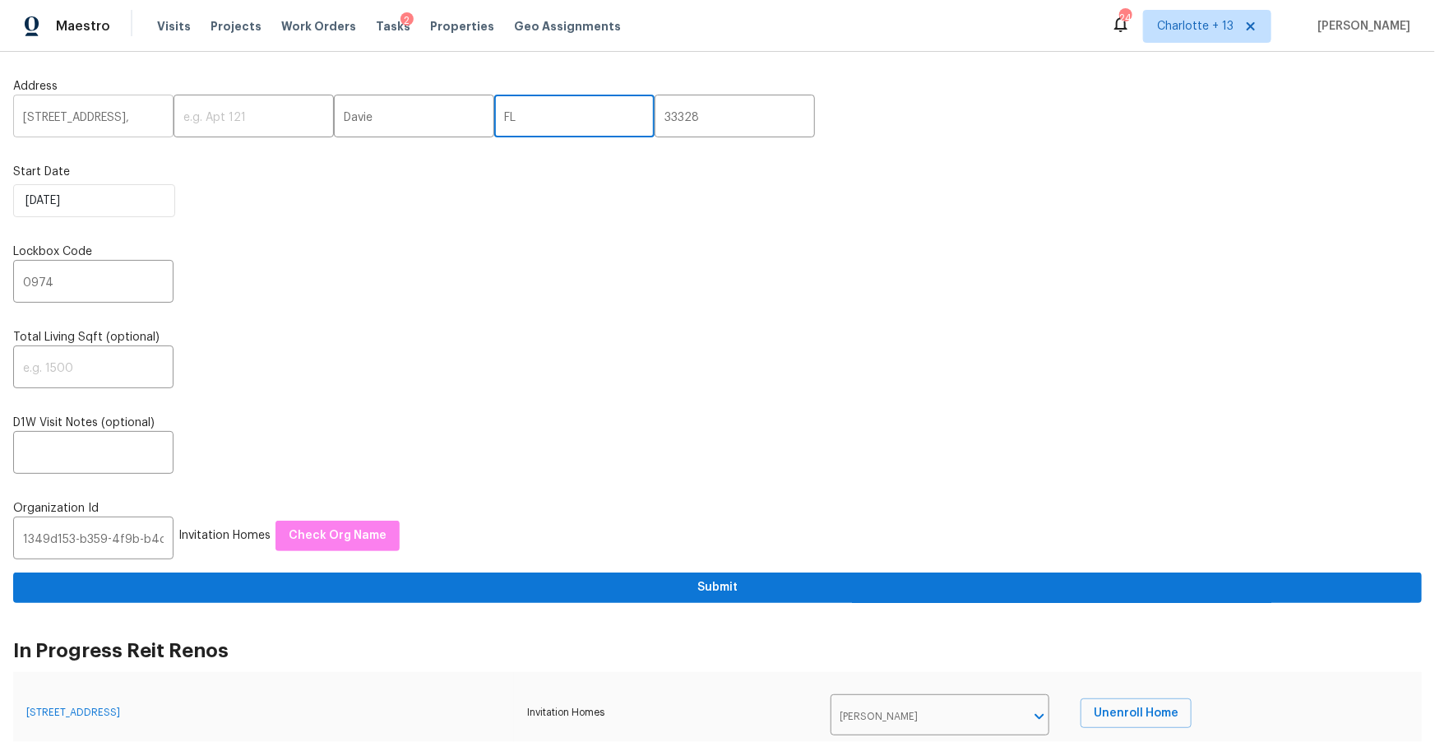
type input "FL"
click at [146, 118] on input "9220 Arborwood Cir,," at bounding box center [93, 118] width 160 height 39
type input "[STREET_ADDRESS]"
drag, startPoint x: 63, startPoint y: 285, endPoint x: 1, endPoint y: 272, distance: 63.7
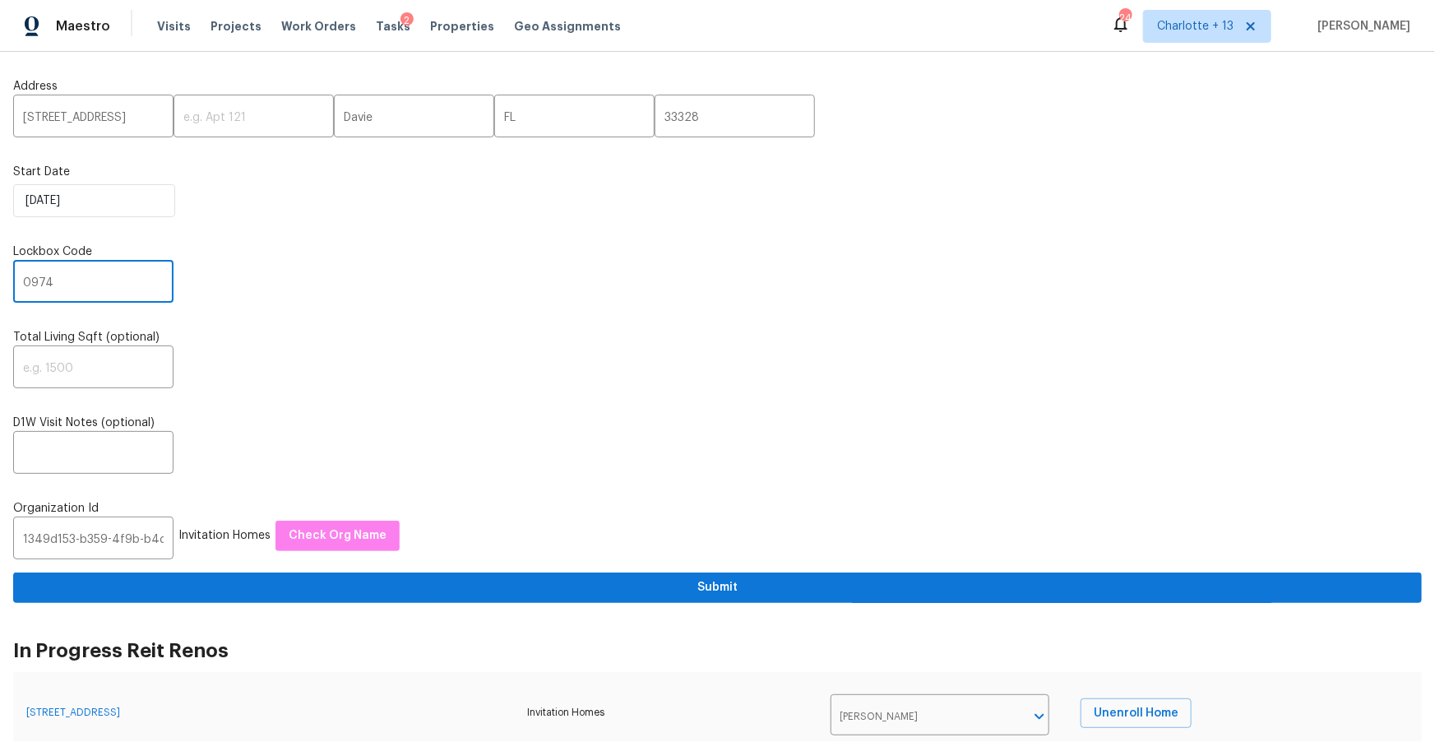
paste input "6291"
type input "6291"
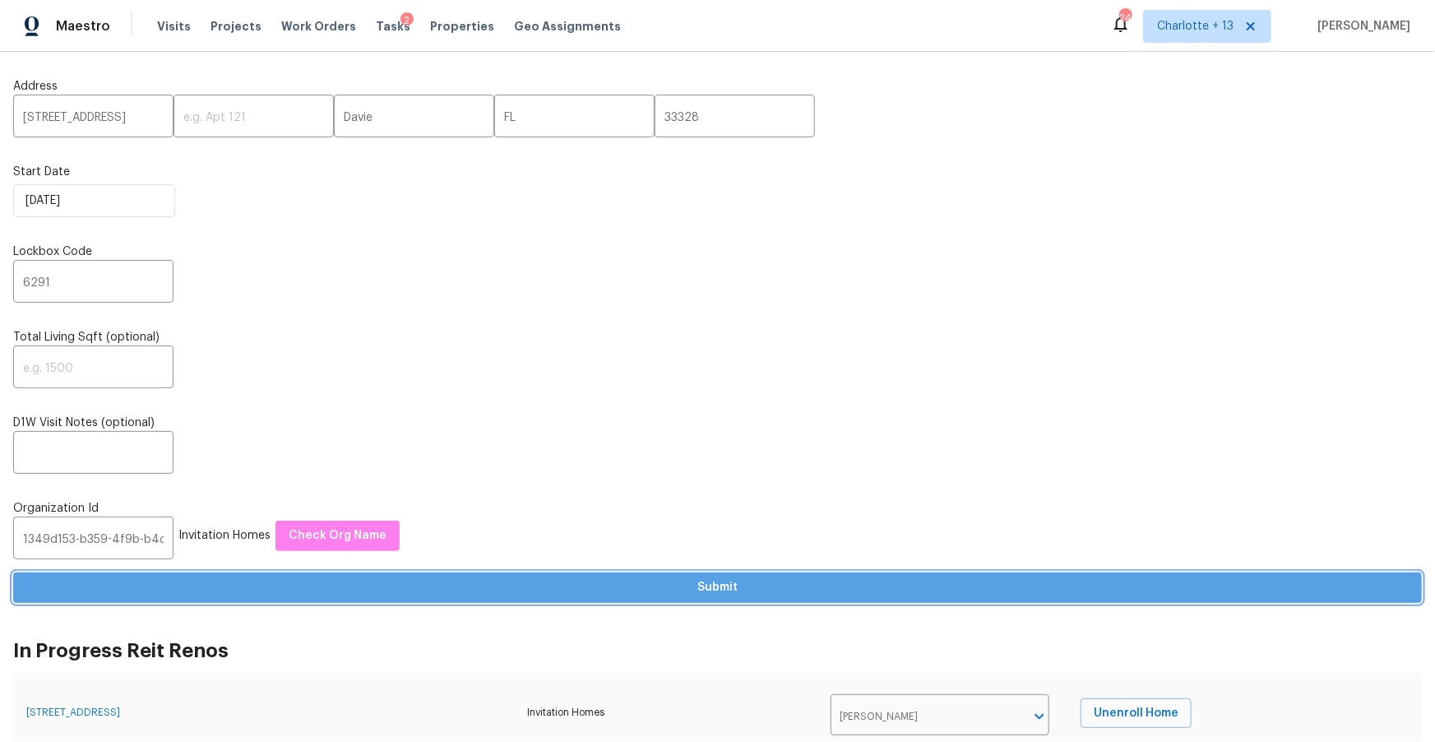
click at [381, 598] on span "Submit" at bounding box center [717, 587] width 1383 height 21
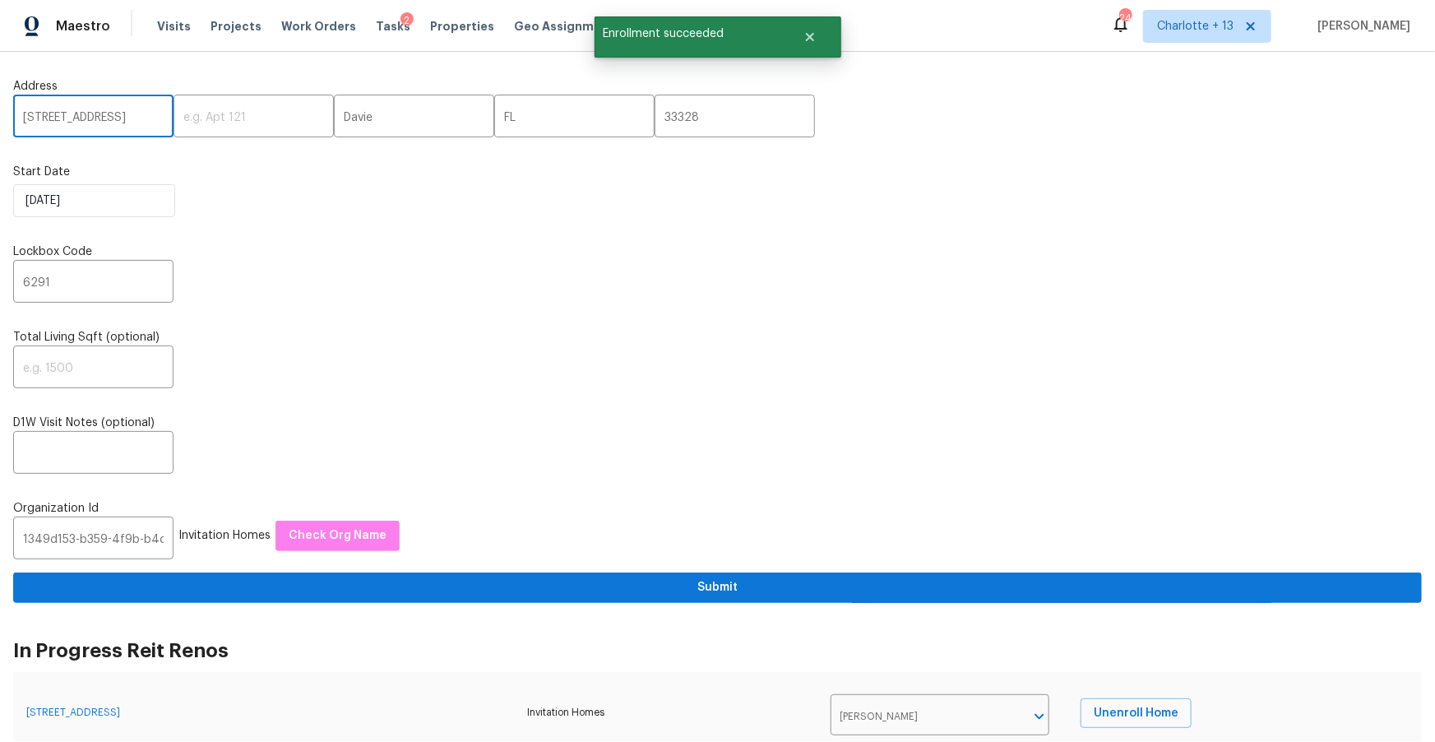
click at [86, 121] on input "[STREET_ADDRESS]" at bounding box center [93, 118] width 160 height 39
click at [86, 120] on input "[STREET_ADDRESS]" at bounding box center [93, 118] width 160 height 39
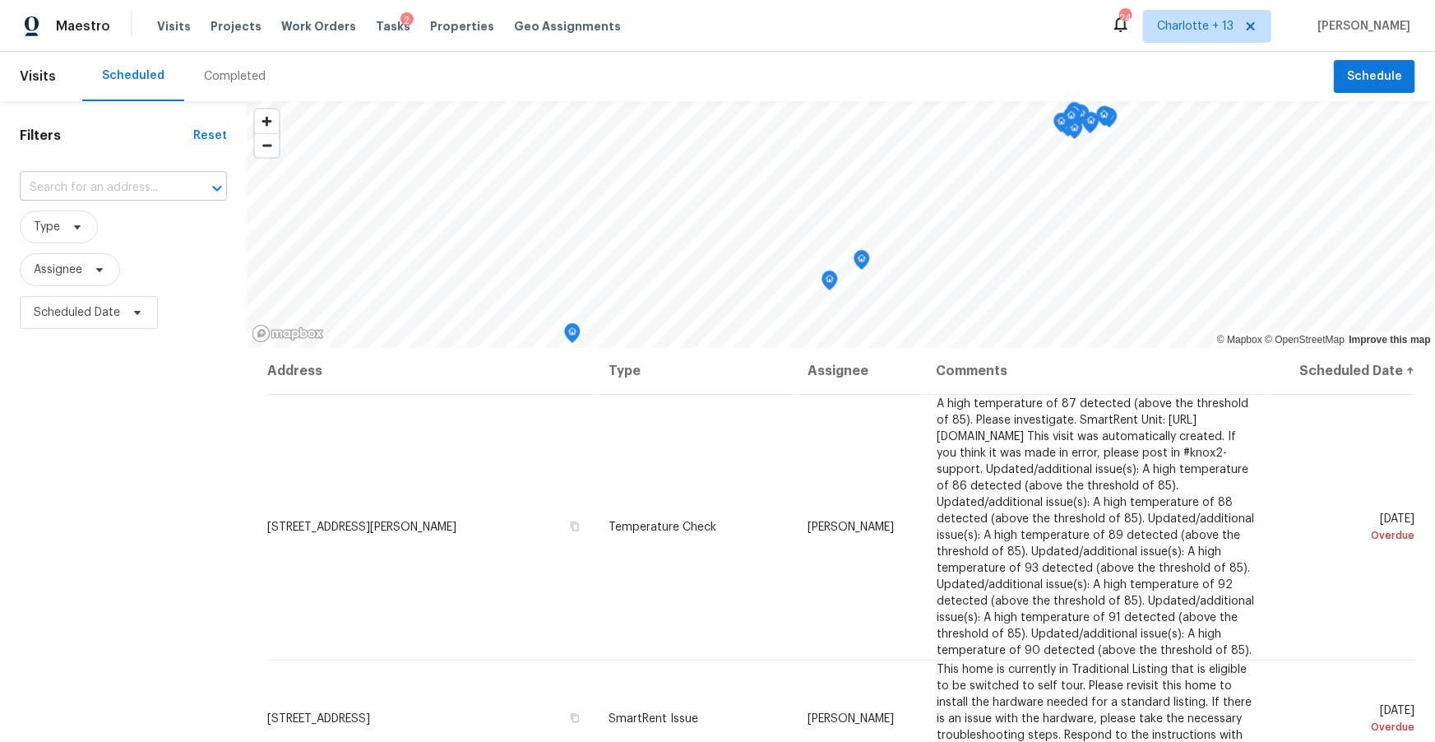
click at [53, 187] on input "text" at bounding box center [100, 188] width 161 height 26
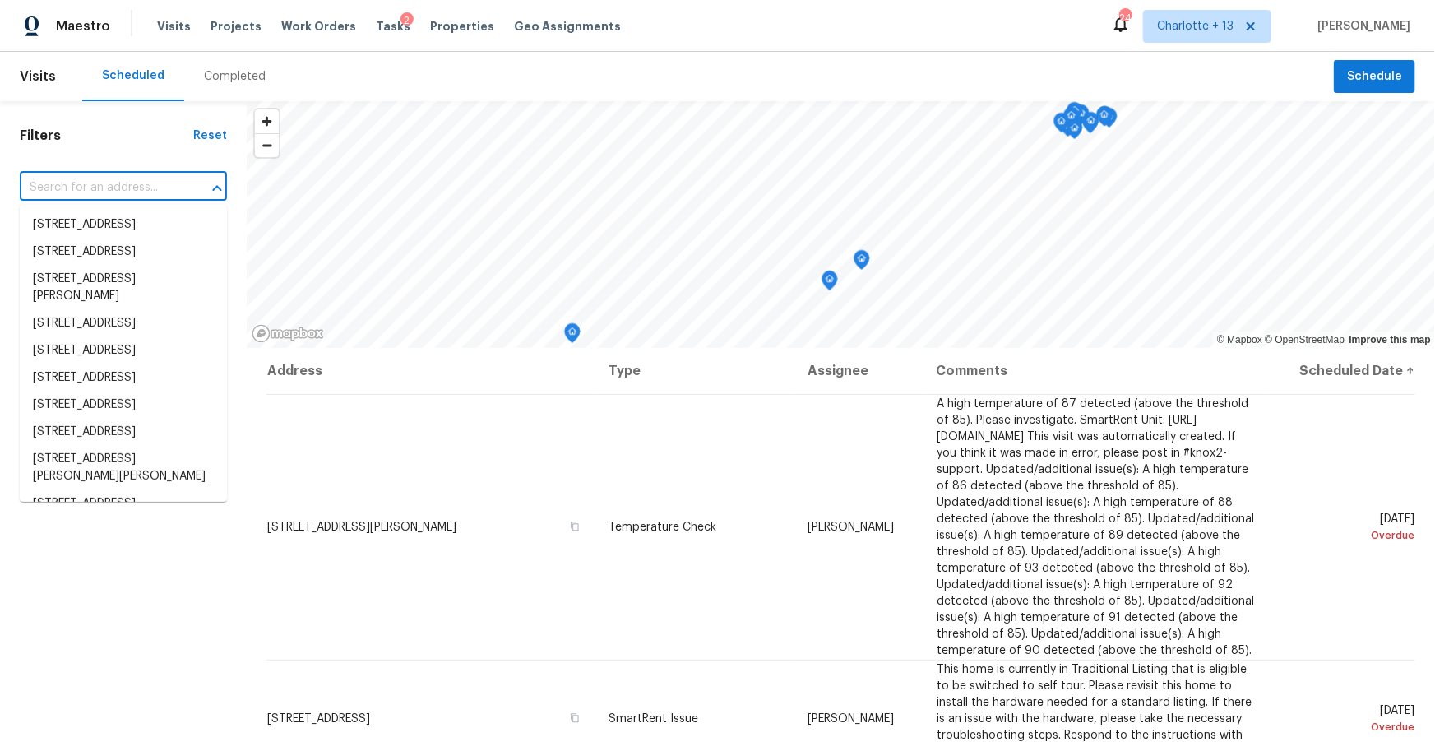
paste input "16857 Chatsworth St"
type input "16857 Chatsworth St"
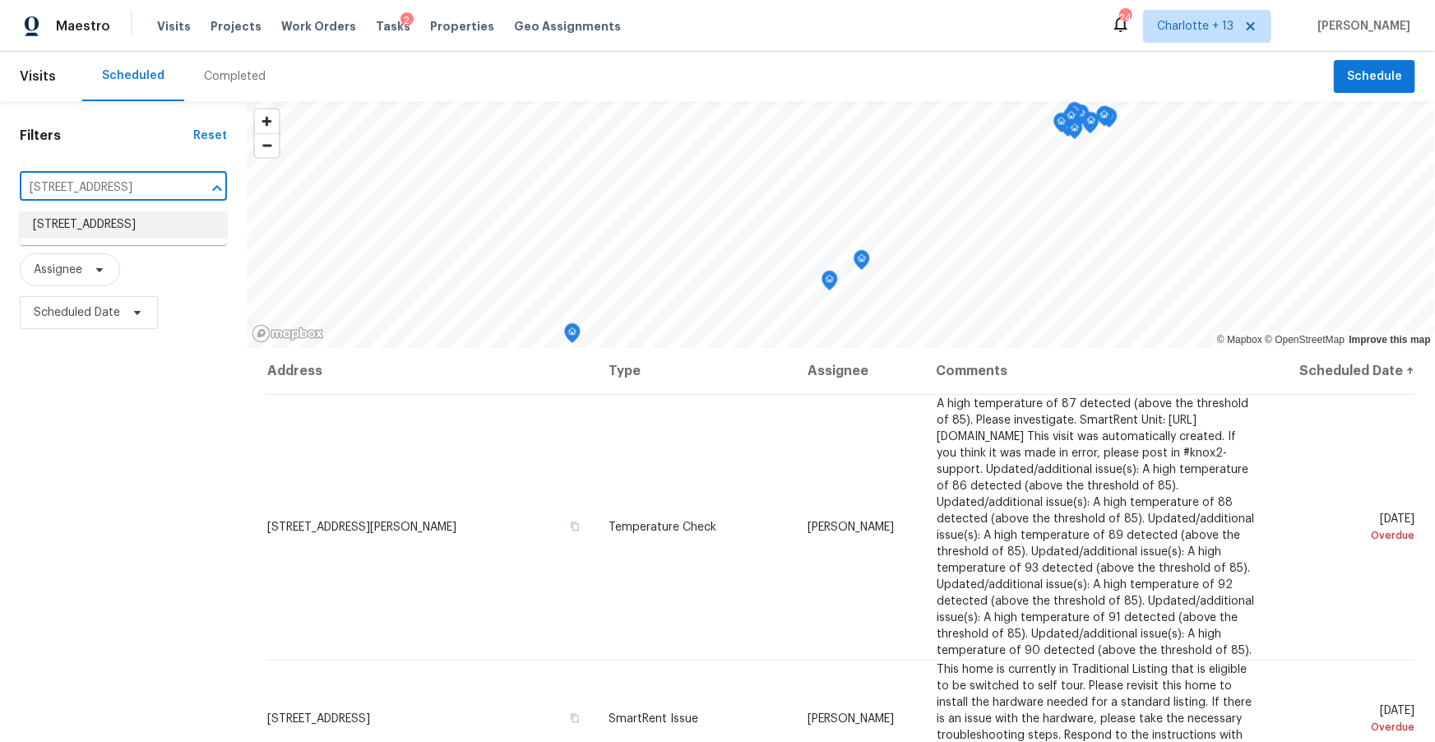
click at [188, 239] on li "[STREET_ADDRESS]" at bounding box center [123, 224] width 207 height 27
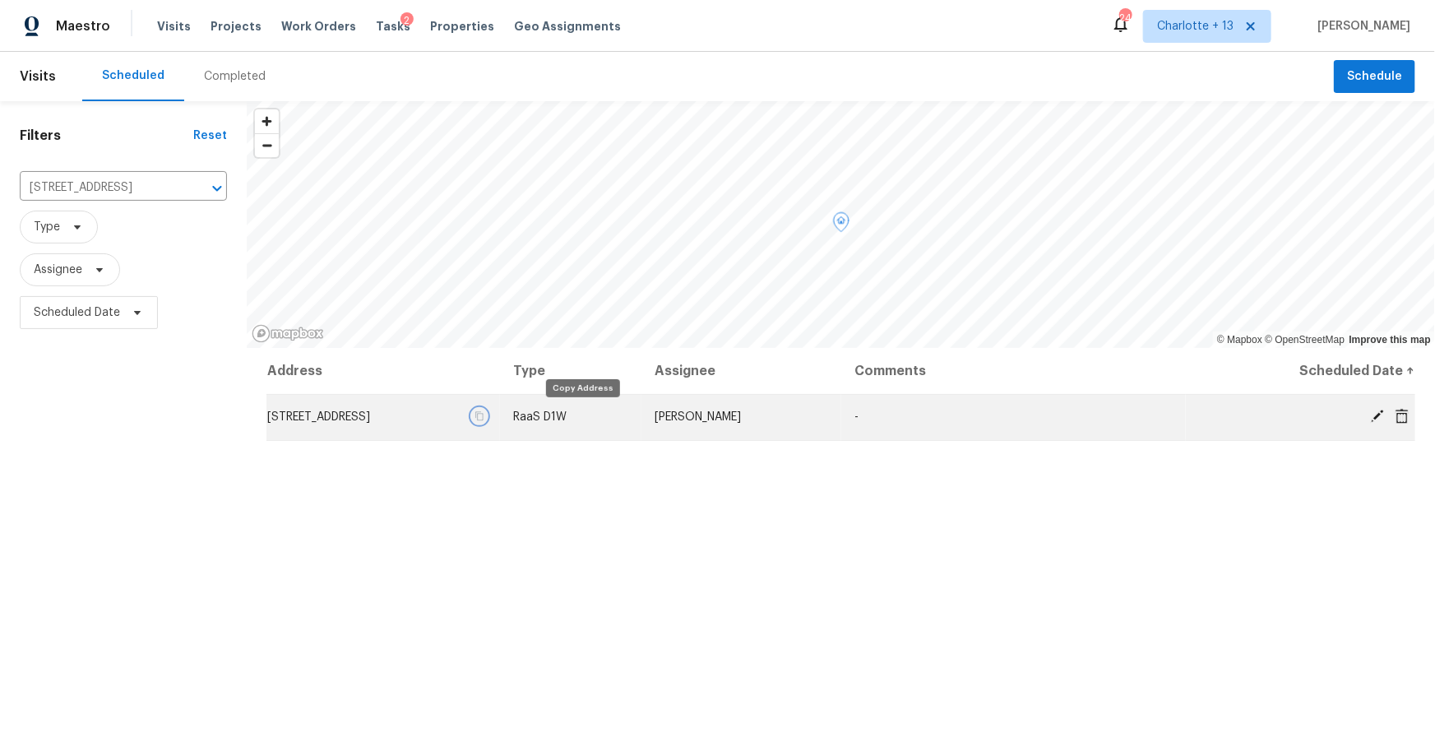
click at [487, 415] on button "button" at bounding box center [479, 416] width 15 height 15
click at [1398, 416] on icon at bounding box center [1402, 415] width 13 height 15
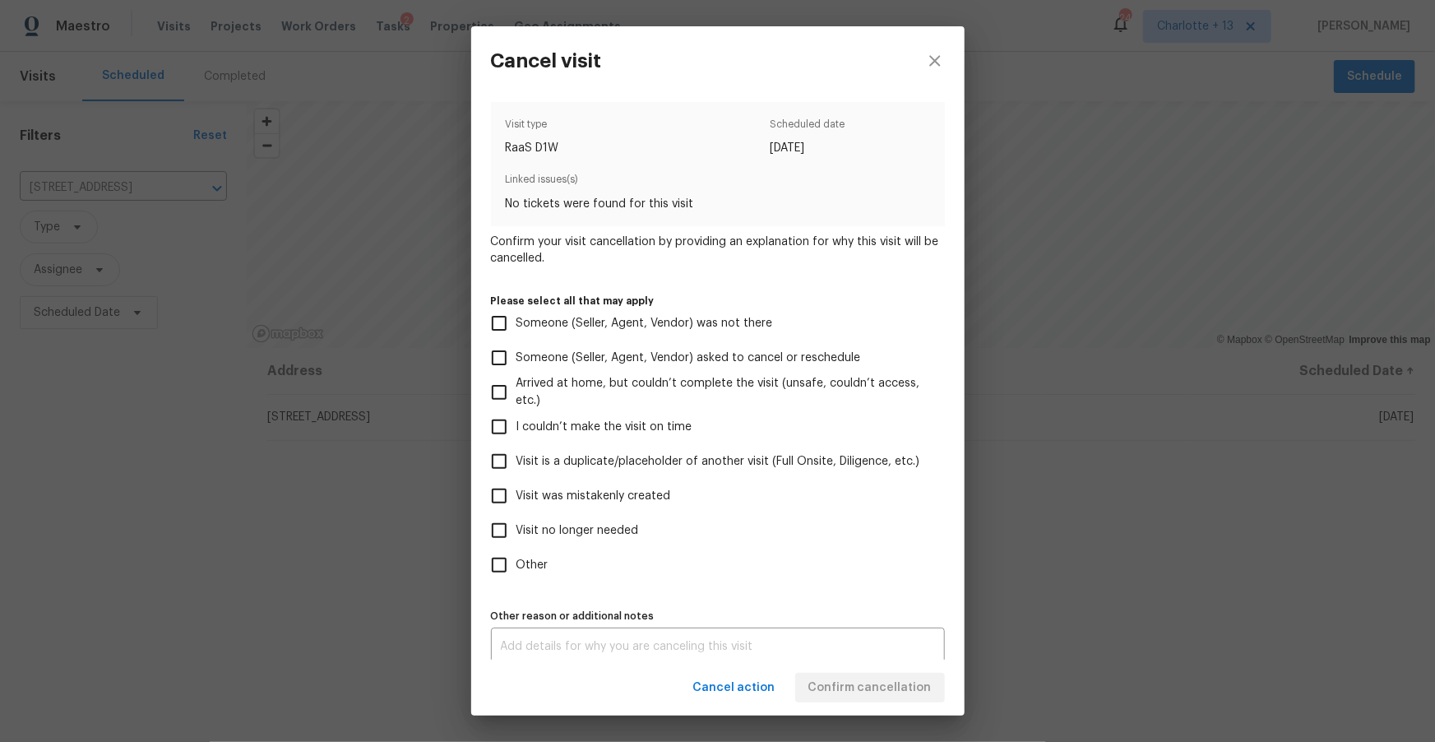
click at [622, 489] on span "Visit was mistakenly created" at bounding box center [594, 496] width 155 height 17
click at [517, 489] on input "Visit was mistakenly created" at bounding box center [499, 496] width 35 height 35
click at [731, 691] on span "Cancel action" at bounding box center [734, 688] width 82 height 21
checkbox input "false"
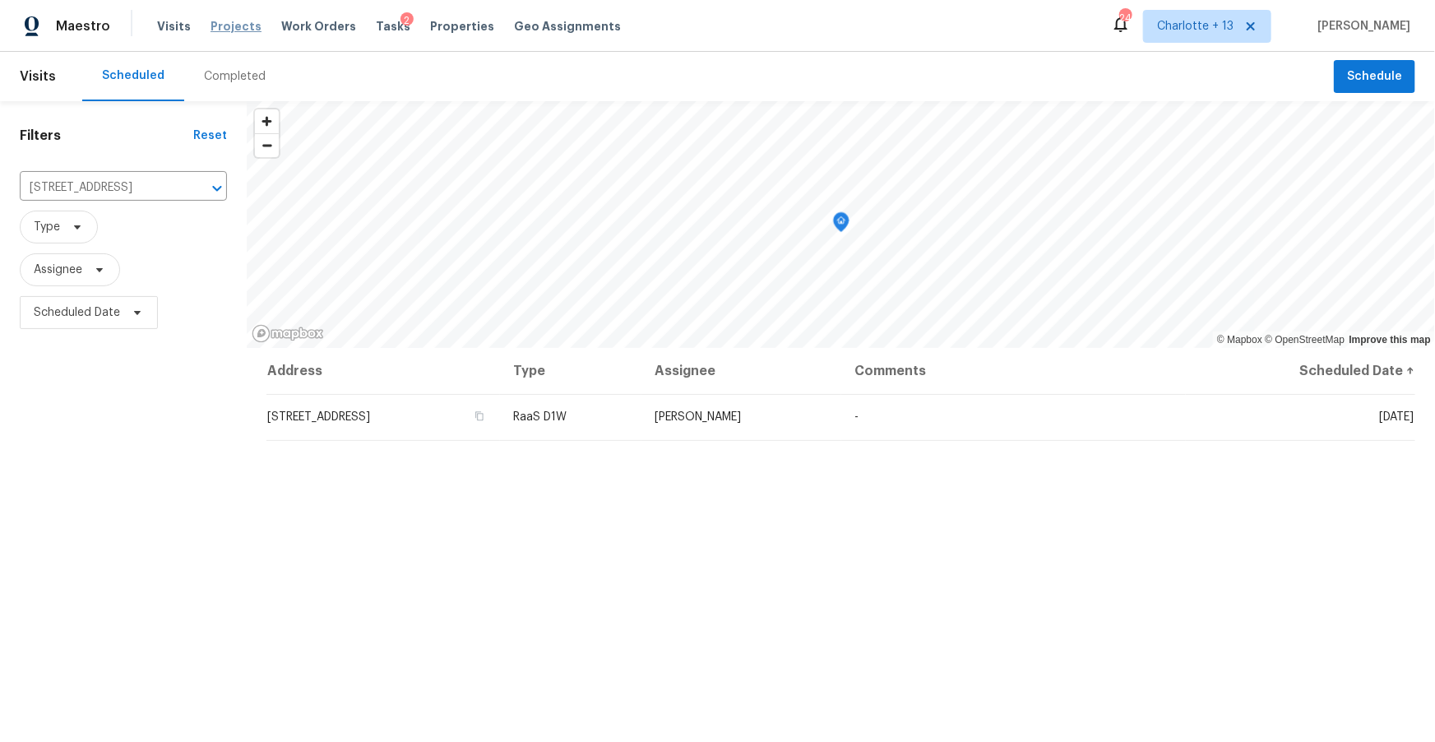
click at [214, 26] on span "Projects" at bounding box center [236, 26] width 51 height 16
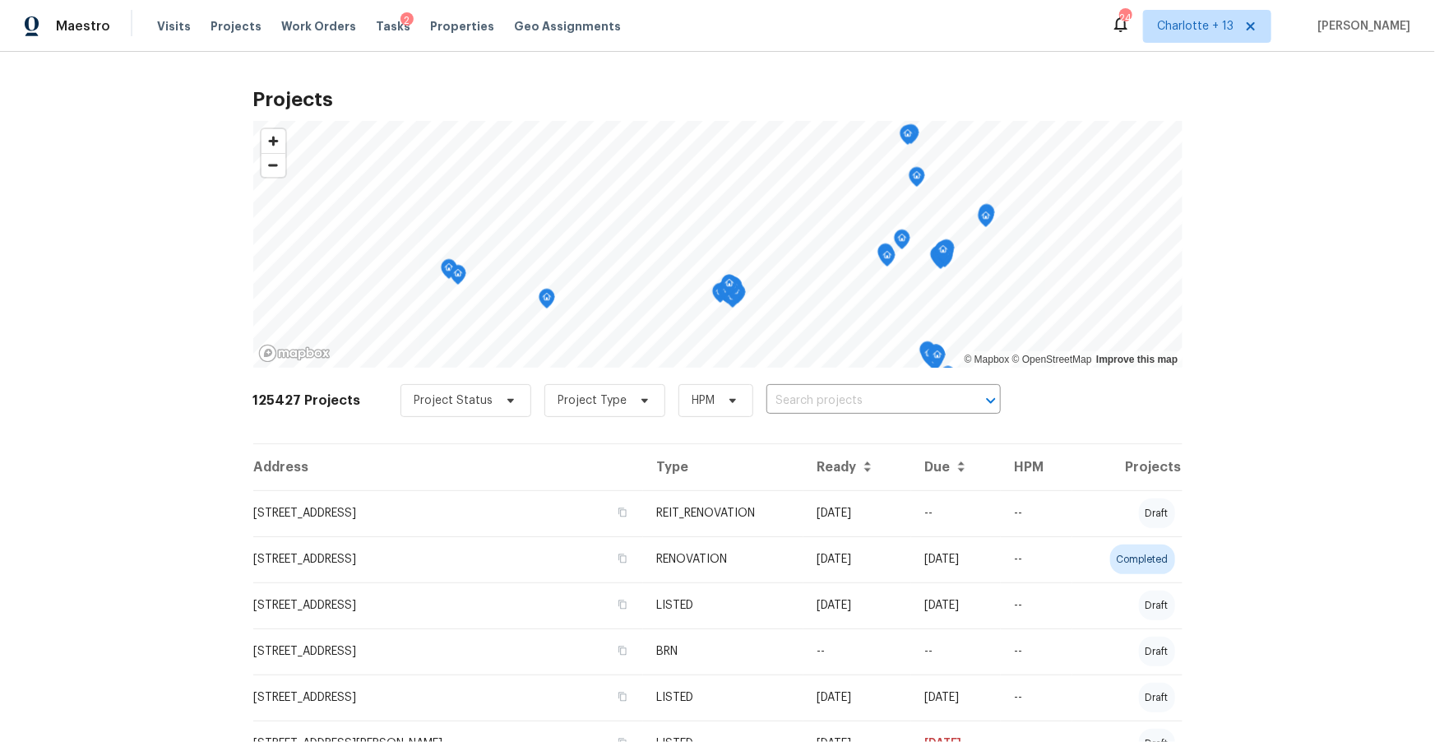
click at [781, 402] on input "text" at bounding box center [861, 401] width 188 height 26
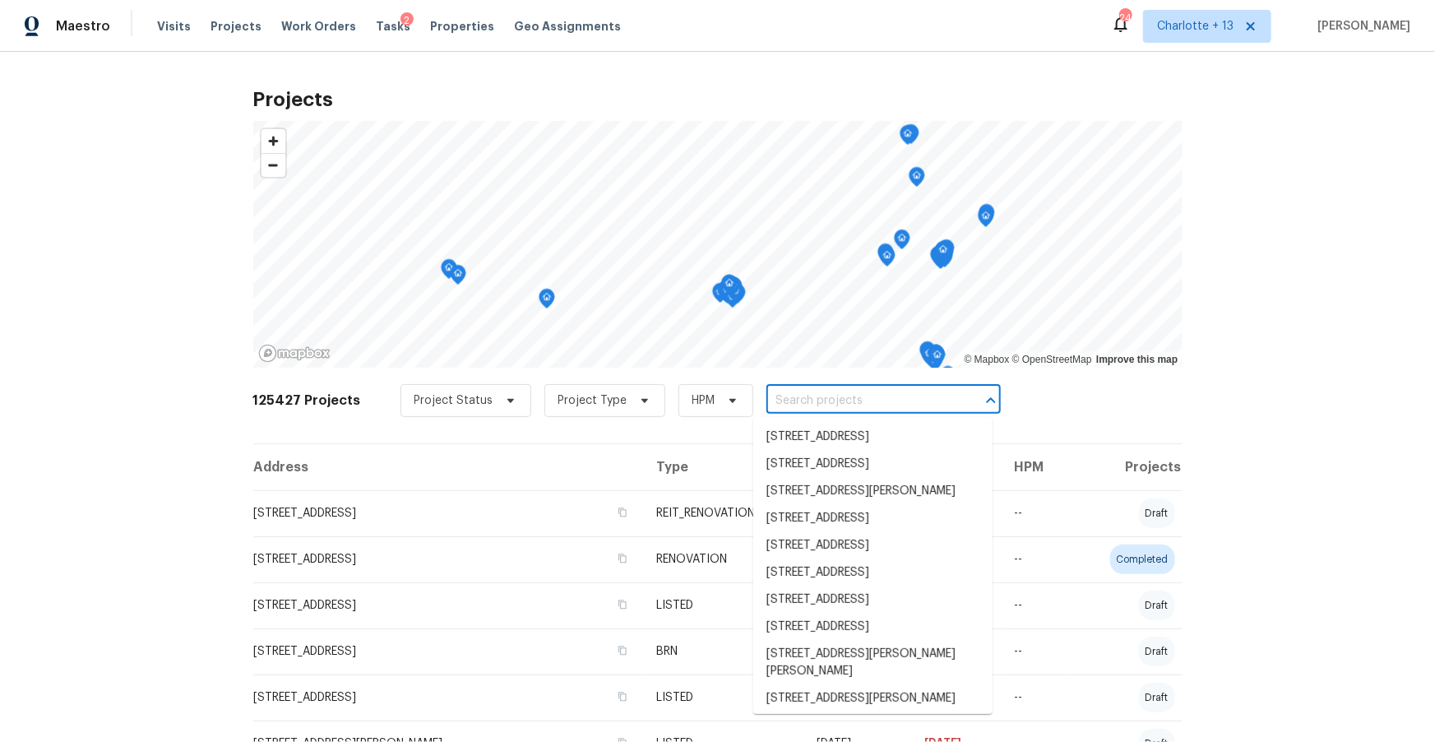
paste input "16857 Chatsworth St"
type input "16857 Chatsworth St"
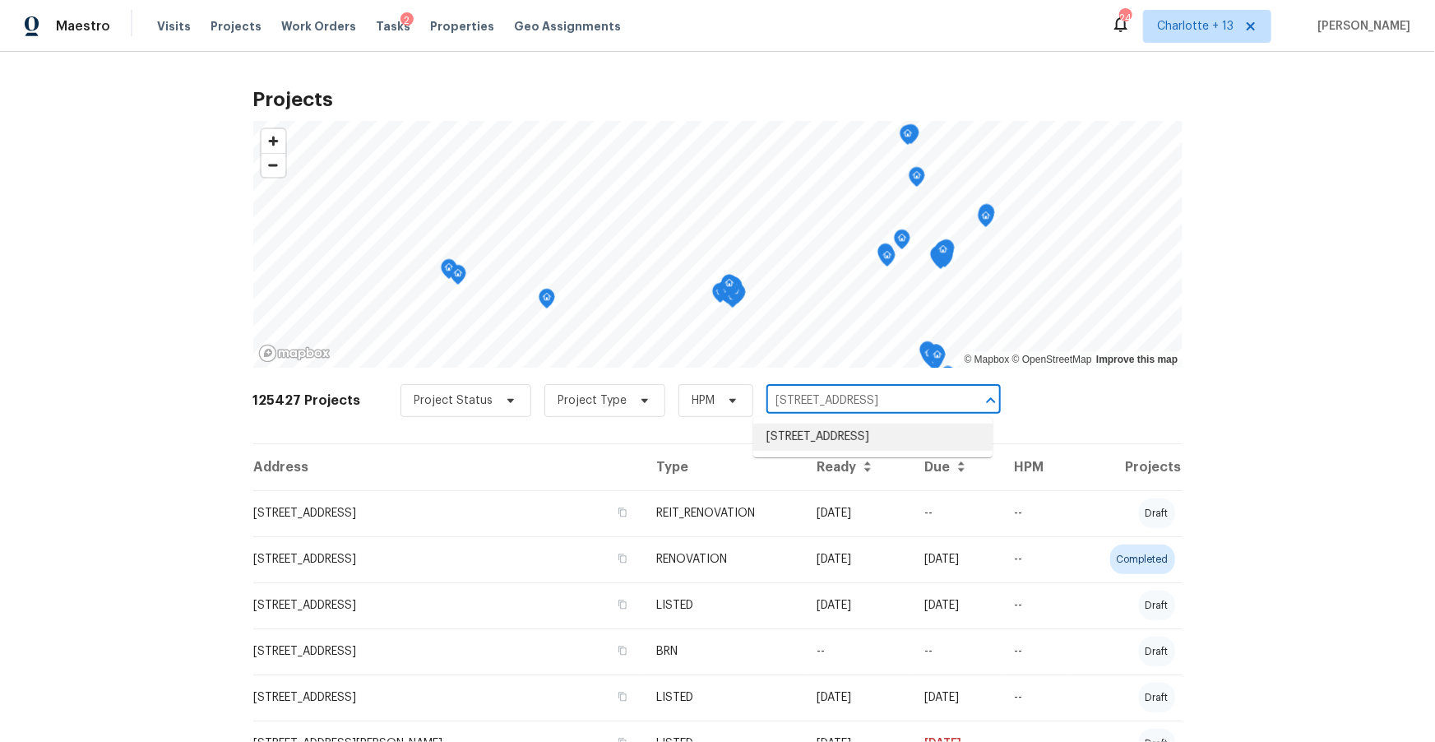
click at [841, 434] on li "[STREET_ADDRESS]" at bounding box center [872, 437] width 239 height 27
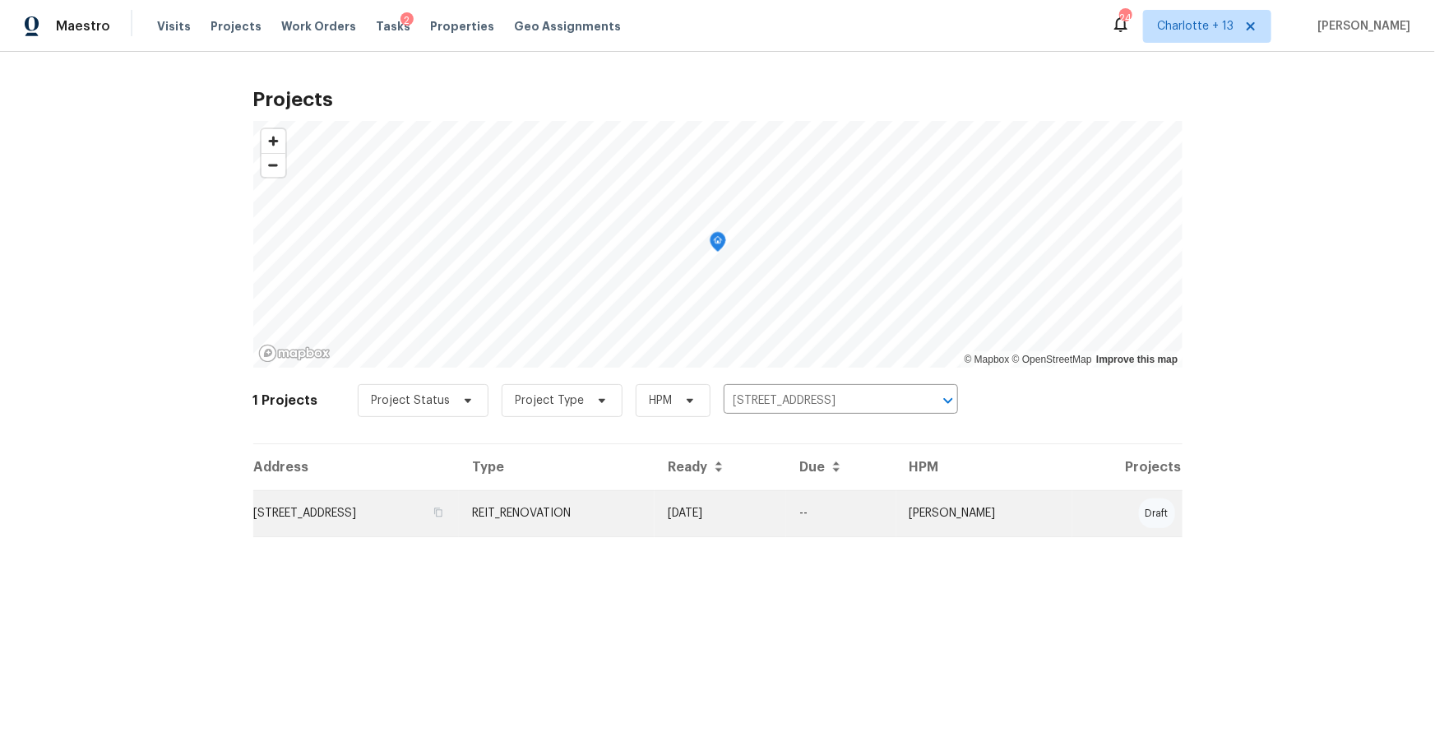
click at [312, 507] on td "[STREET_ADDRESS]" at bounding box center [356, 513] width 206 height 46
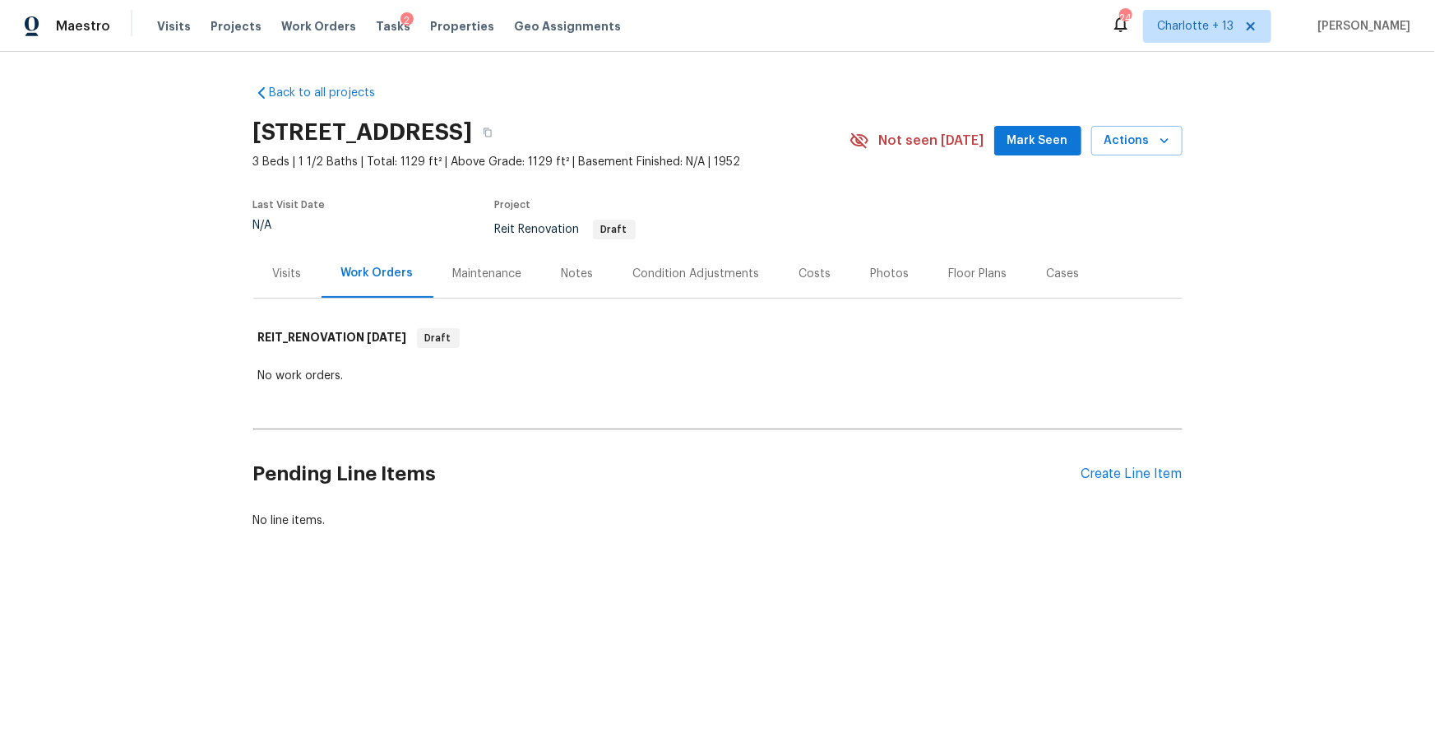
click at [298, 269] on div "Visits" at bounding box center [287, 274] width 29 height 16
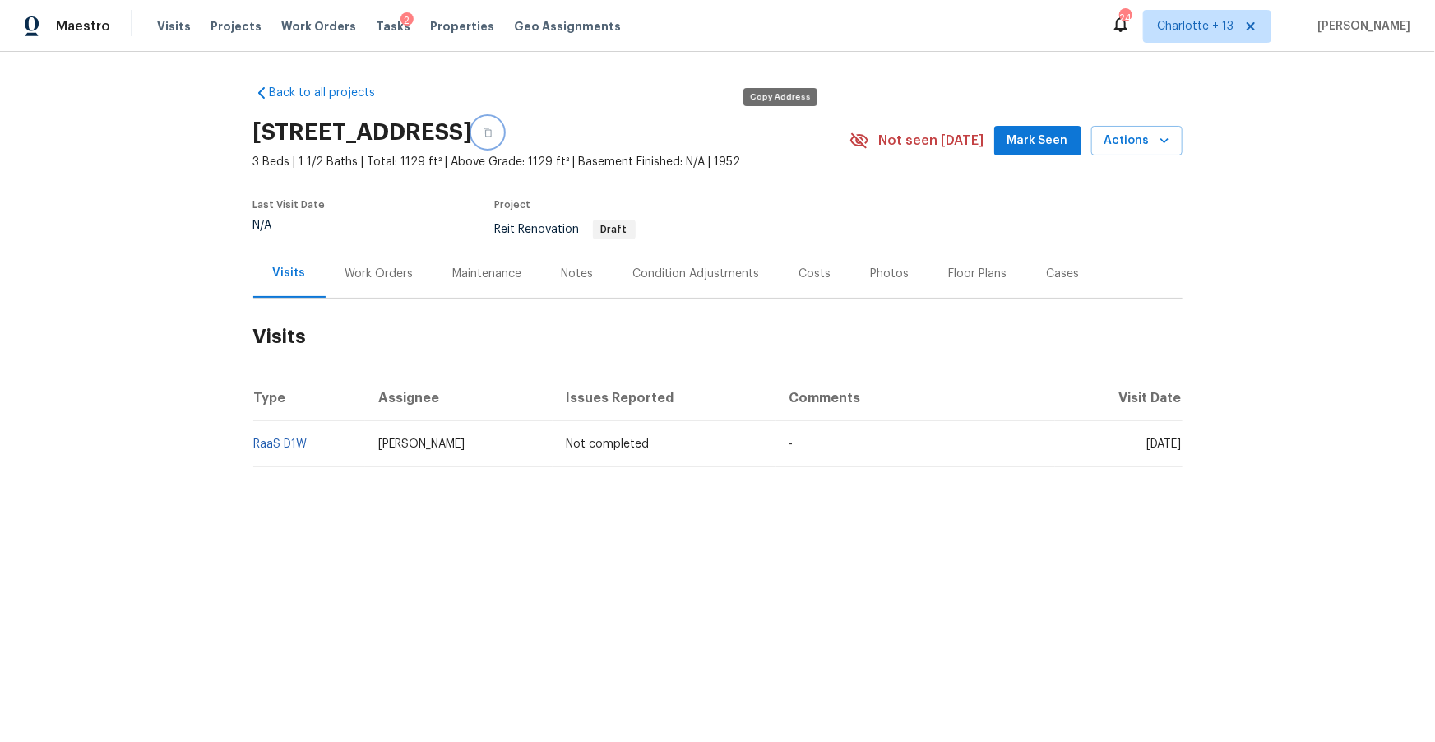
click at [503, 131] on button "button" at bounding box center [488, 133] width 30 height 30
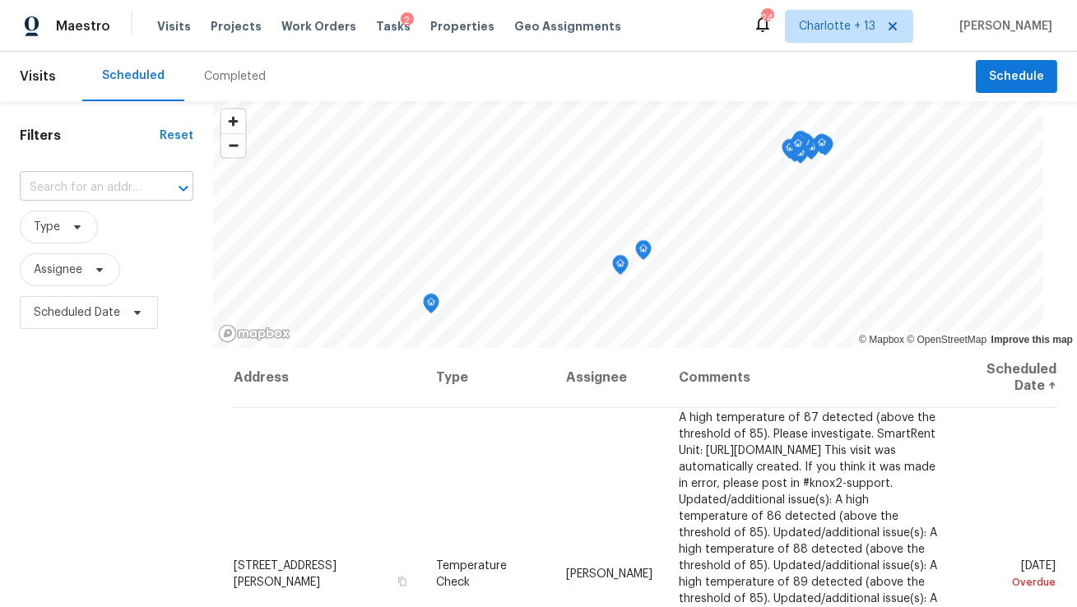
click at [117, 191] on input "text" at bounding box center [84, 188] width 128 height 26
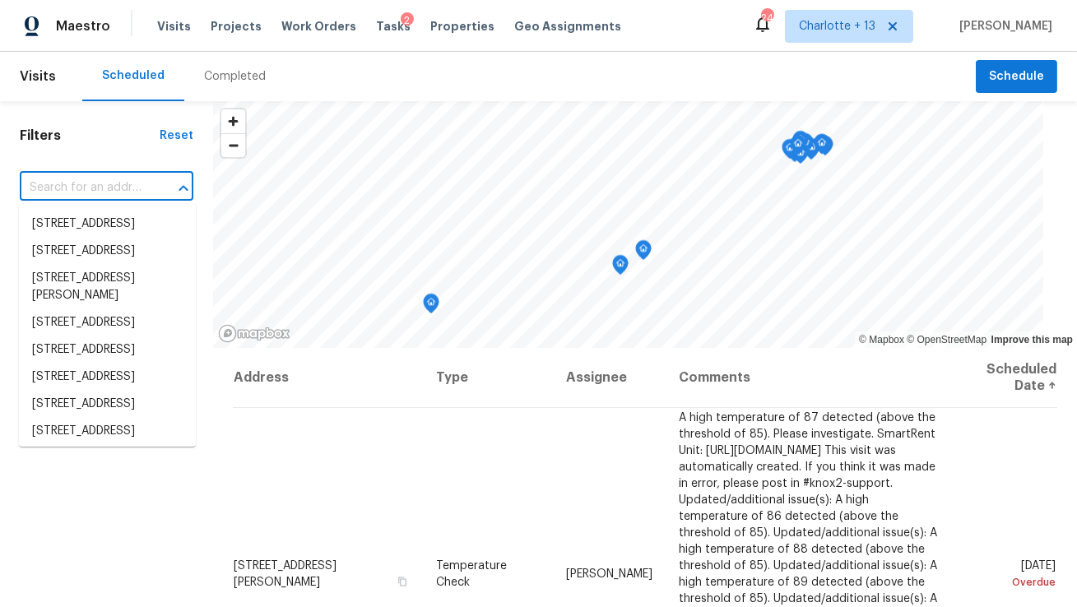
paste input "[STREET_ADDRESS]"
type input "[STREET_ADDRESS]"
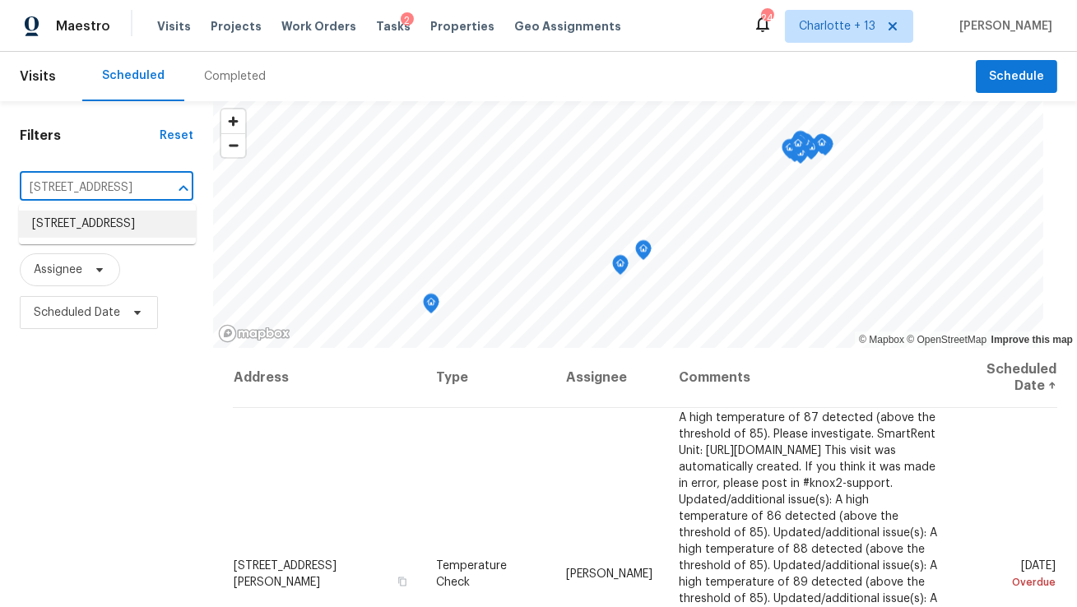
click at [113, 228] on li "[STREET_ADDRESS]" at bounding box center [107, 224] width 177 height 27
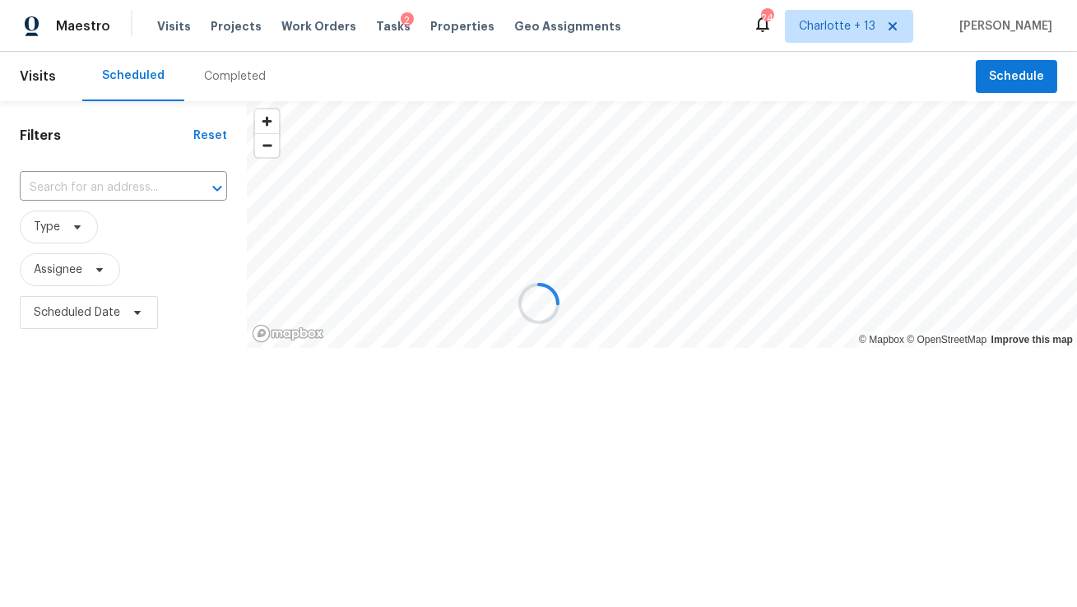
type input "[STREET_ADDRESS]"
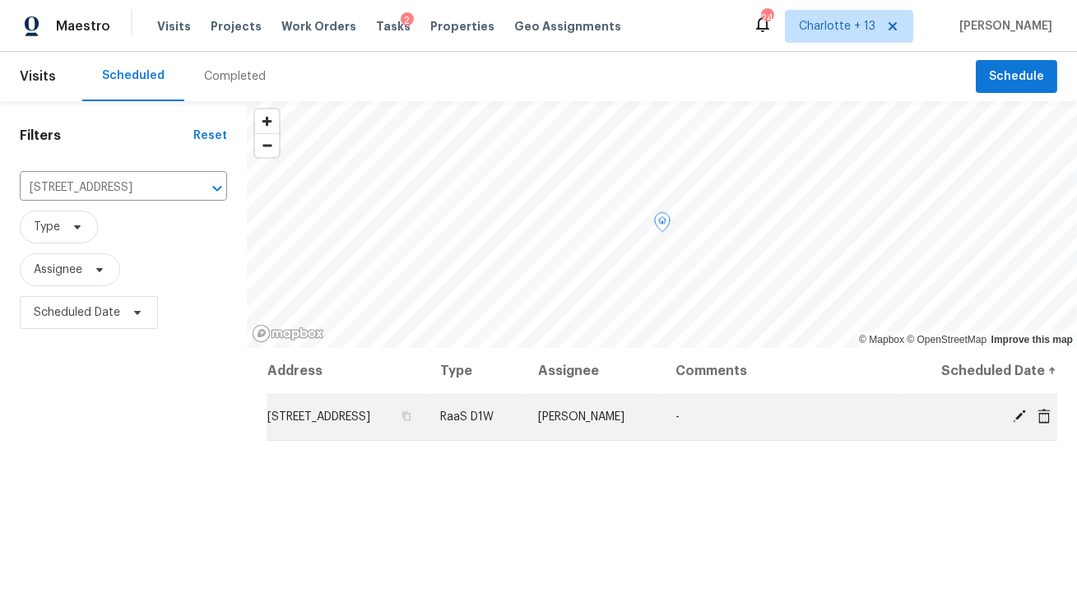
click at [1043, 415] on icon at bounding box center [1043, 415] width 13 height 15
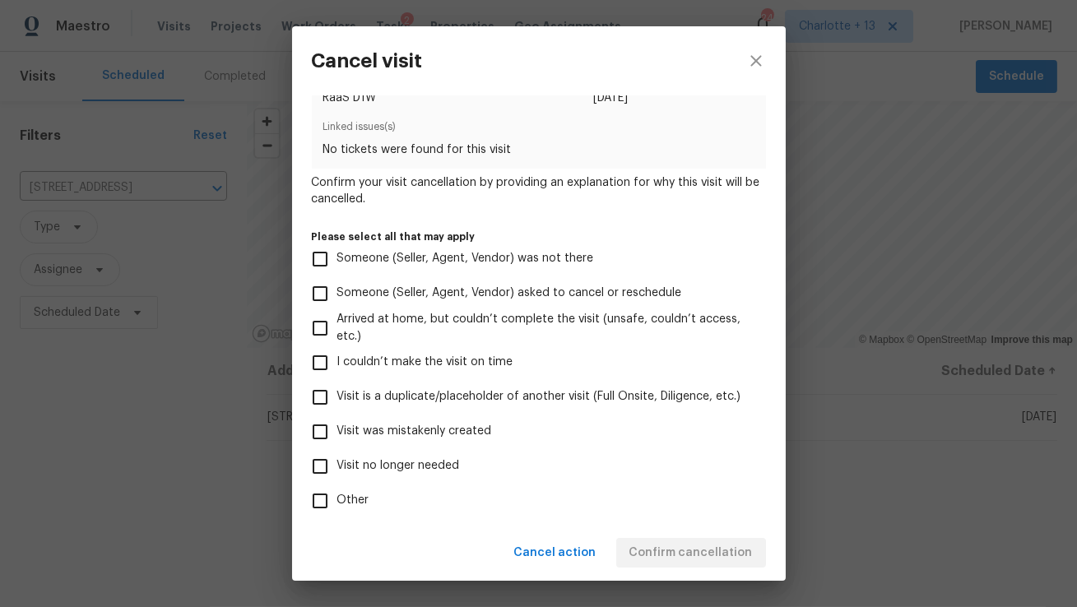
scroll to position [82, 0]
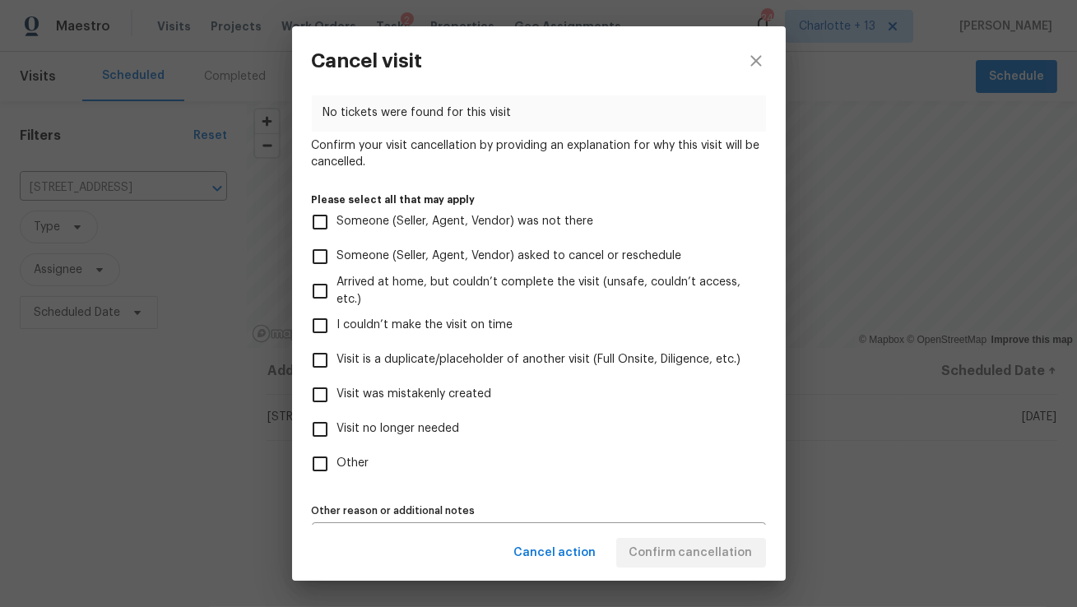
click at [457, 389] on span "Visit was mistakenly created" at bounding box center [414, 394] width 155 height 17
click at [337, 389] on input "Visit was mistakenly created" at bounding box center [320, 395] width 35 height 35
checkbox input "true"
click at [756, 549] on button "Confirm cancellation" at bounding box center [691, 553] width 150 height 30
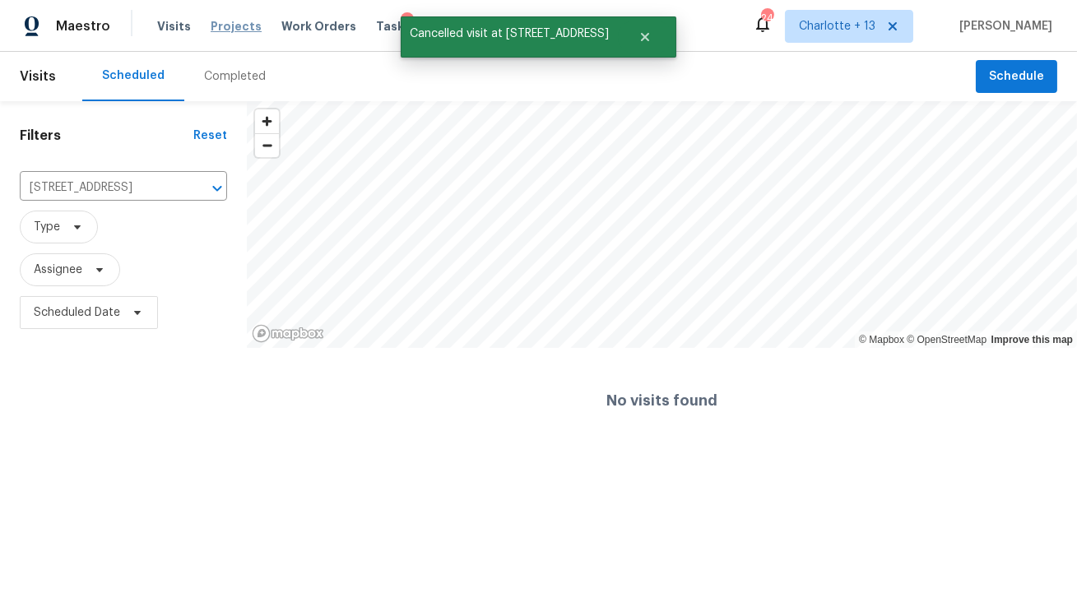
click at [226, 27] on span "Projects" at bounding box center [236, 26] width 51 height 16
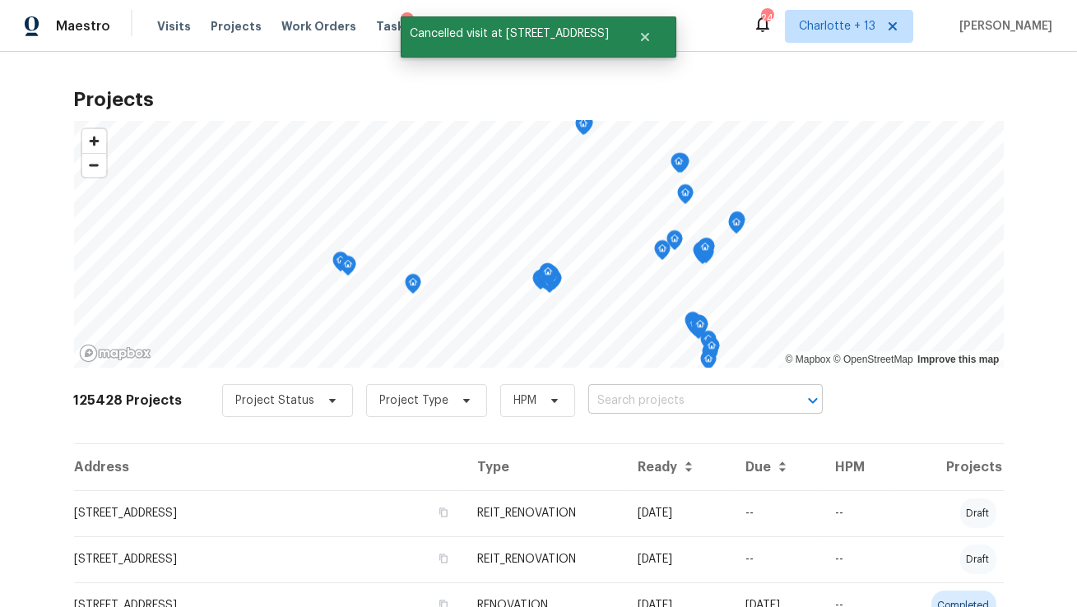
click at [651, 406] on input "text" at bounding box center [682, 401] width 188 height 26
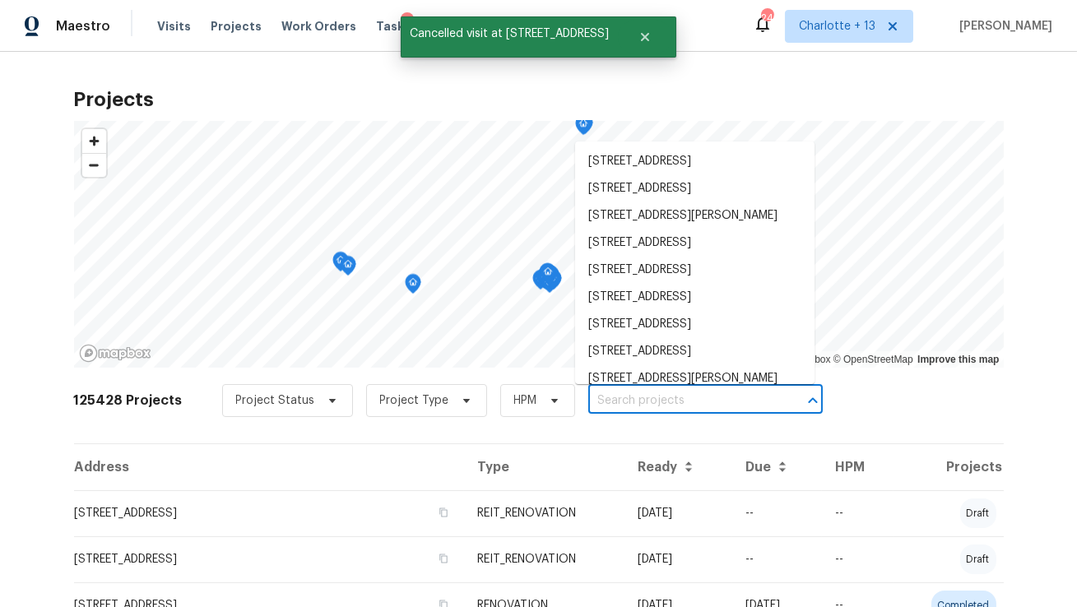
paste input "[STREET_ADDRESS]"
type input "[STREET_ADDRESS]"
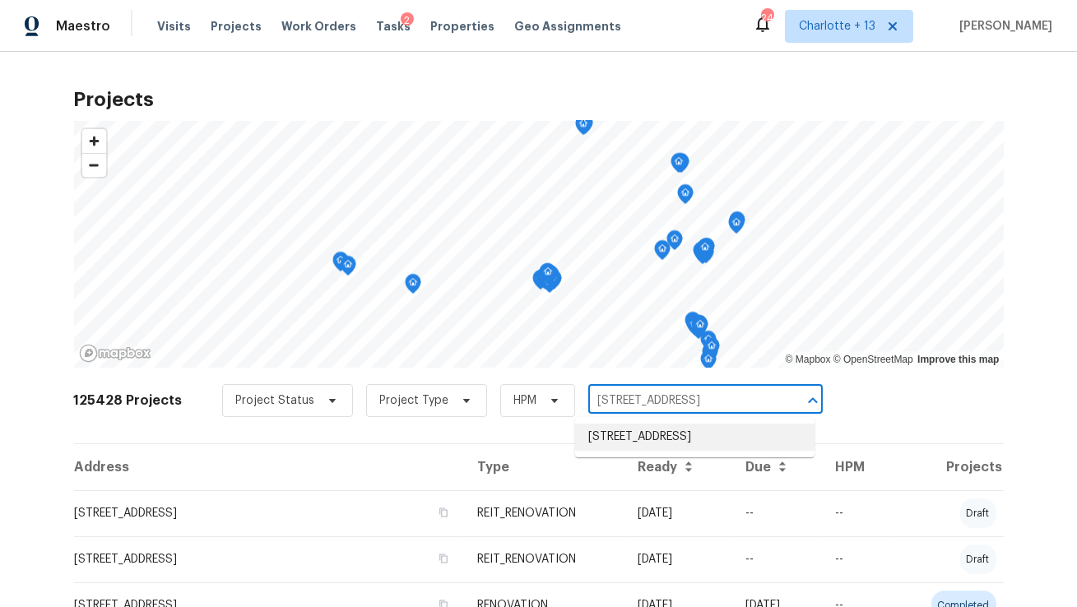
click at [638, 437] on li "[STREET_ADDRESS]" at bounding box center [694, 437] width 239 height 27
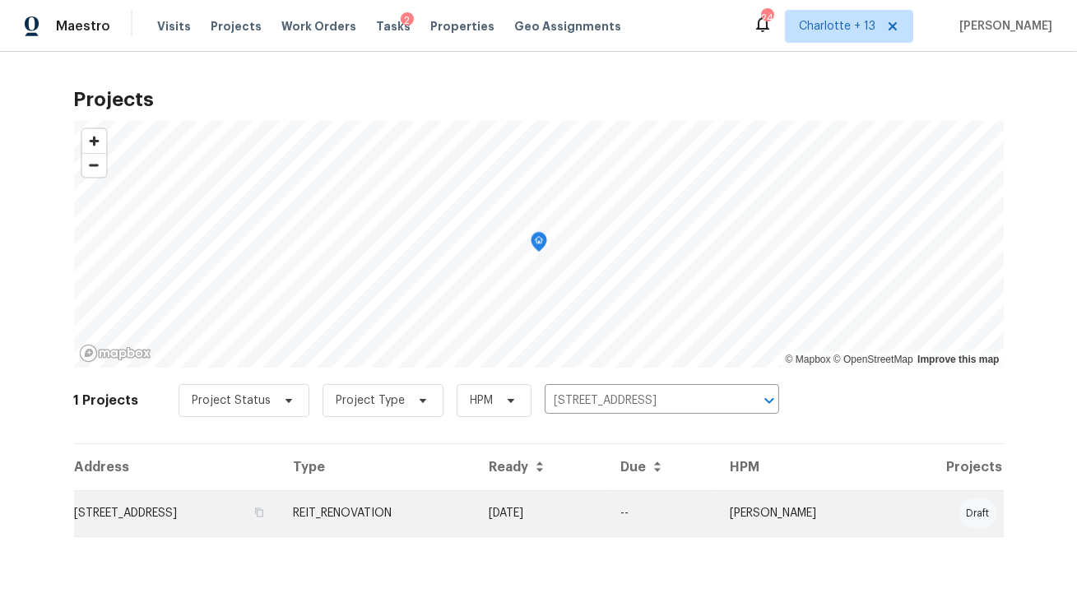
click at [263, 516] on td "[STREET_ADDRESS]" at bounding box center [177, 513] width 206 height 46
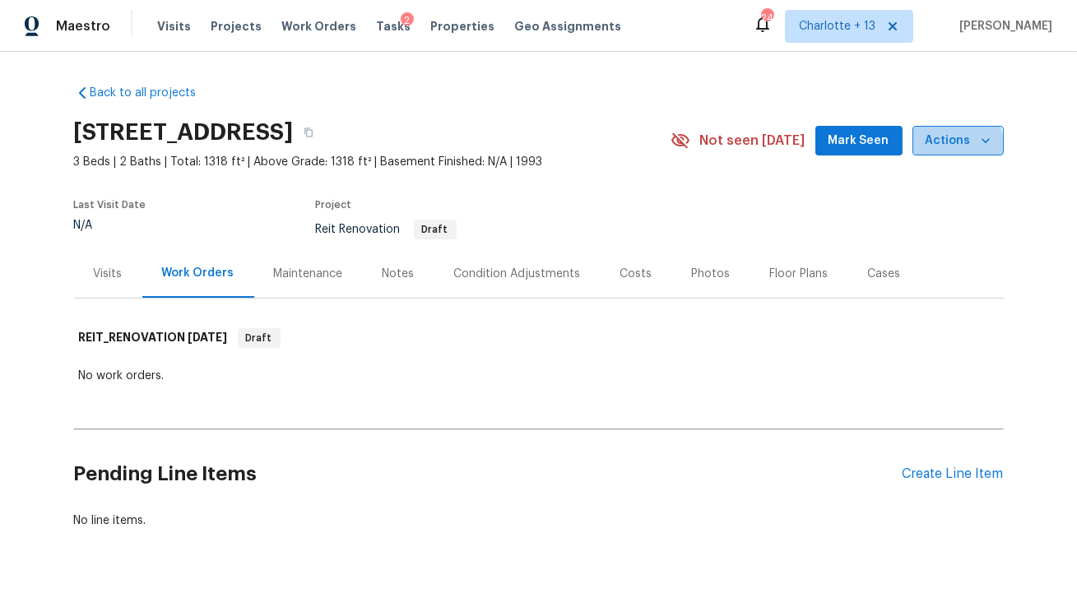
click at [957, 144] on span "Actions" at bounding box center [957, 141] width 65 height 21
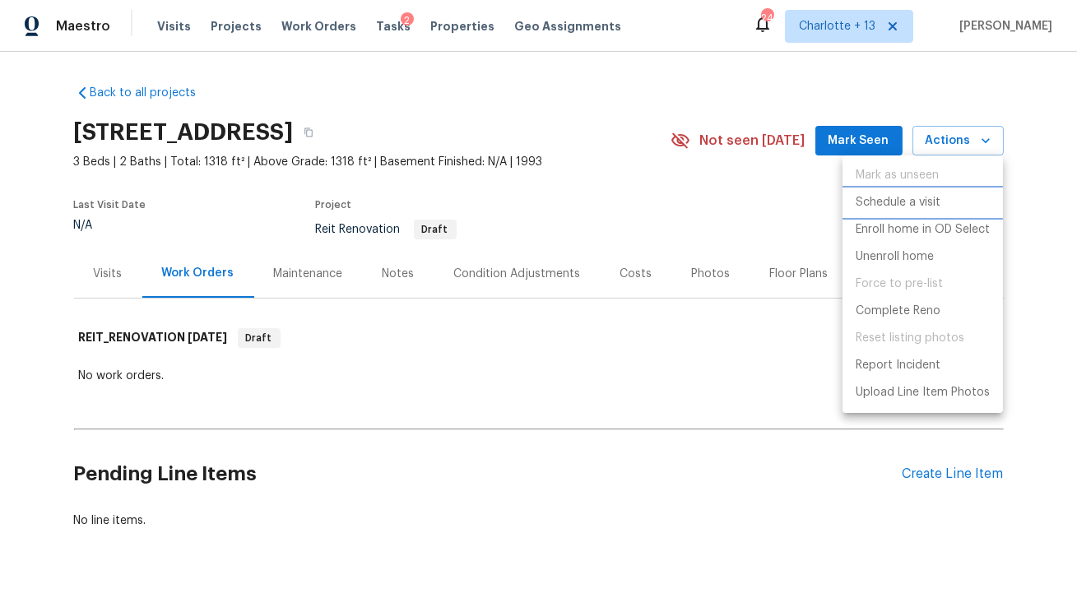
click at [906, 205] on p "Schedule a visit" at bounding box center [897, 202] width 85 height 17
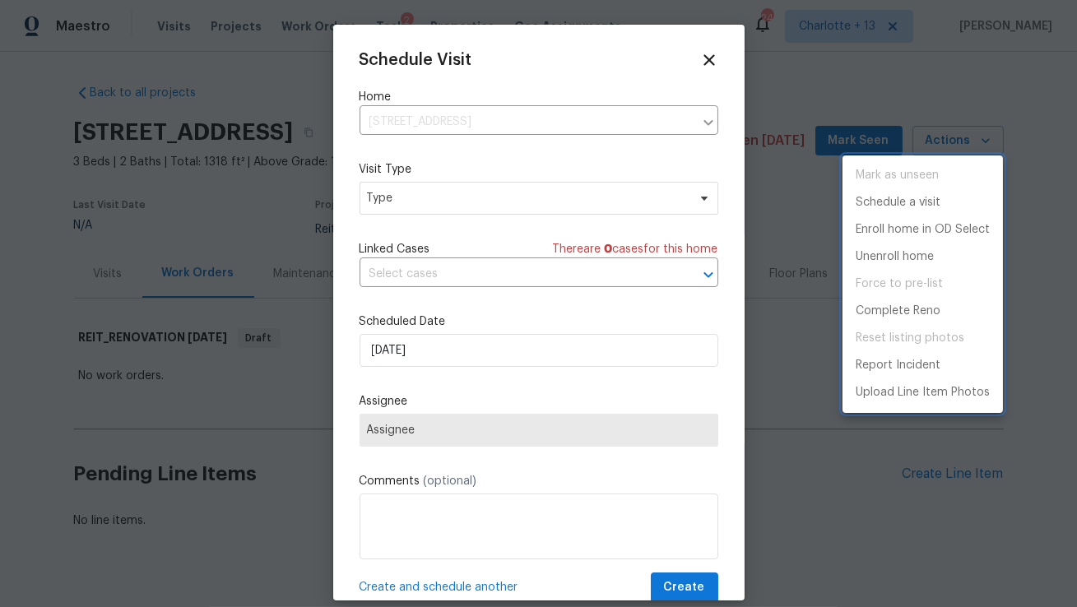
click at [411, 200] on div at bounding box center [538, 303] width 1077 height 607
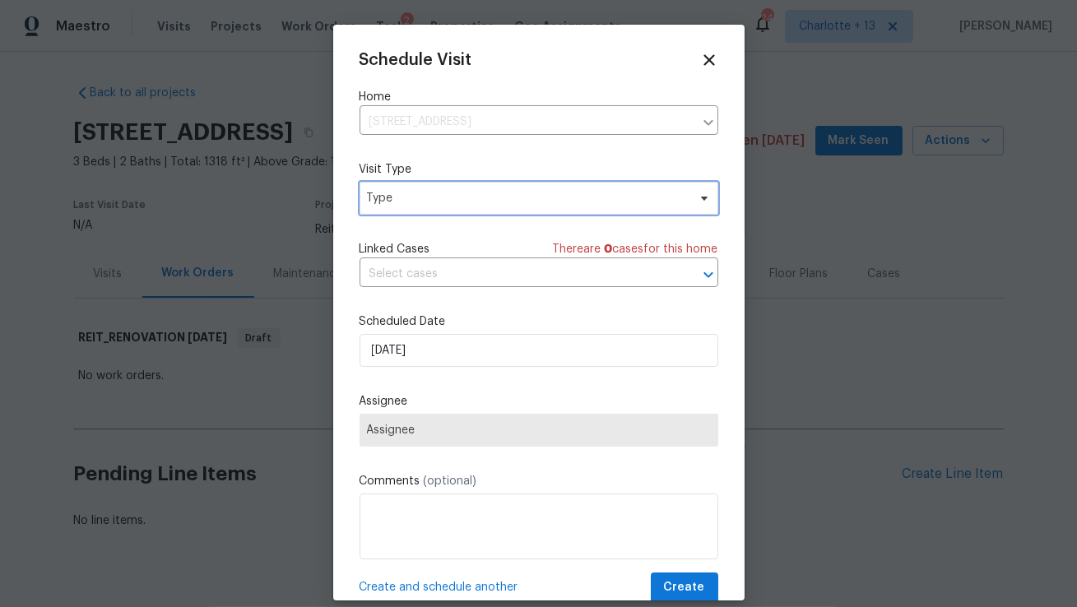
click at [409, 199] on span "Type" at bounding box center [527, 198] width 320 height 16
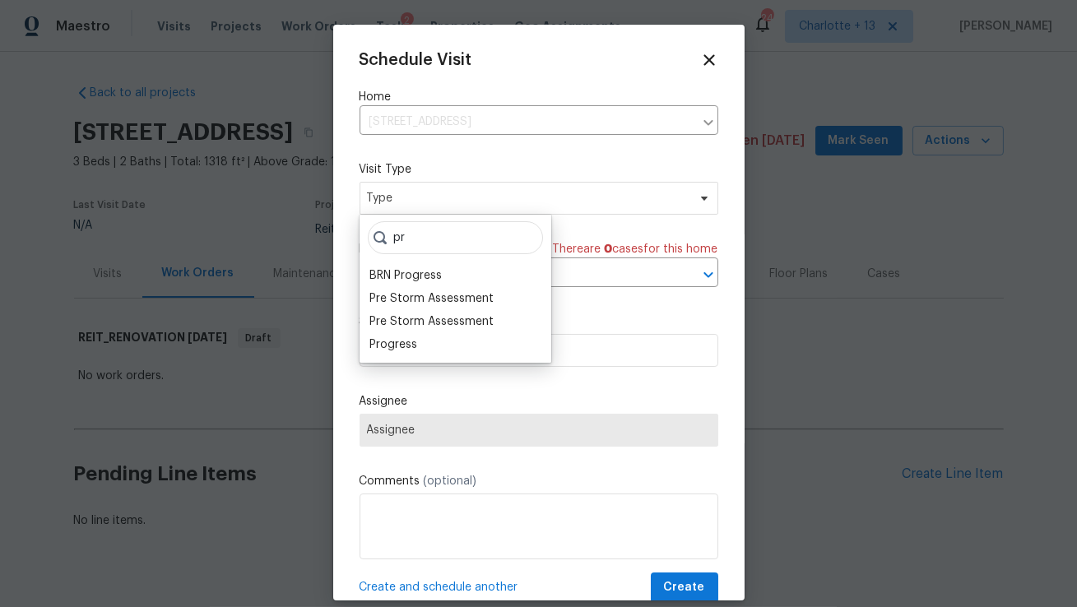
type input "p"
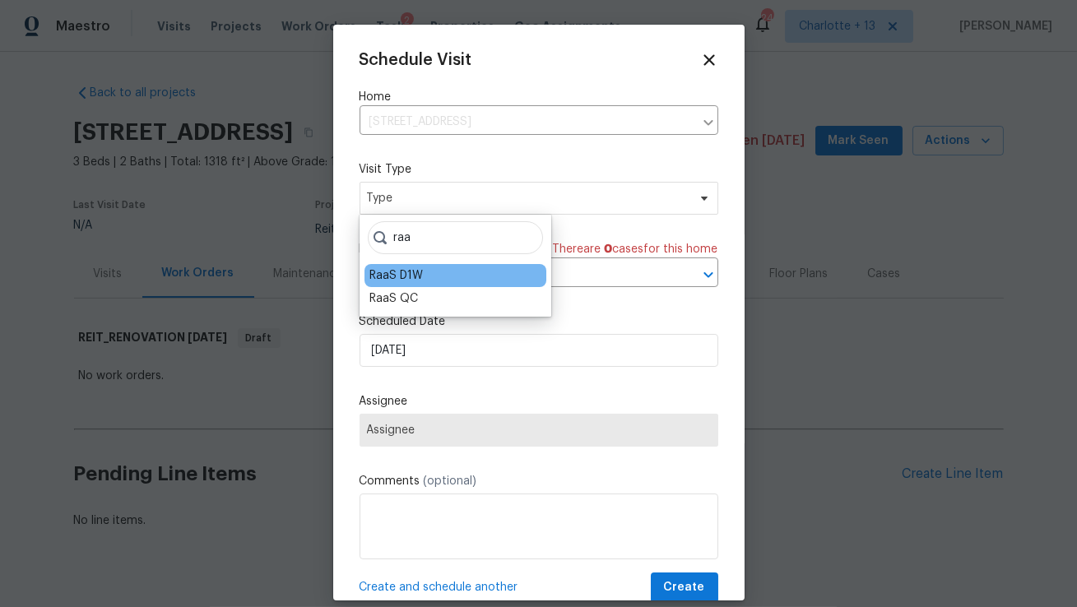
type input "raa"
click at [402, 268] on div "RaaS D1W" at bounding box center [395, 275] width 53 height 16
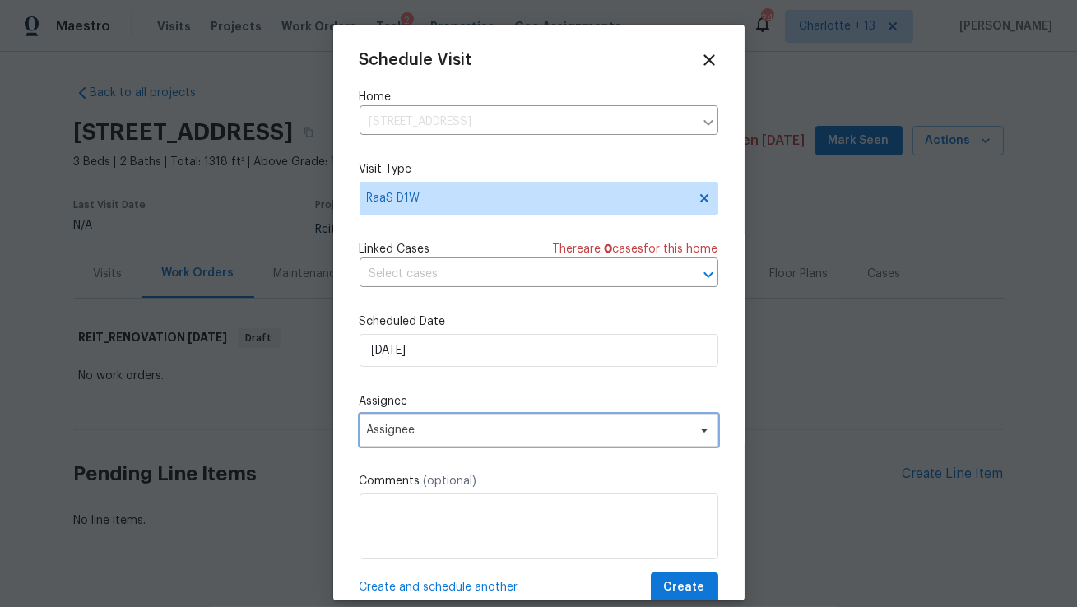
click at [504, 440] on span "Assignee" at bounding box center [538, 430] width 359 height 33
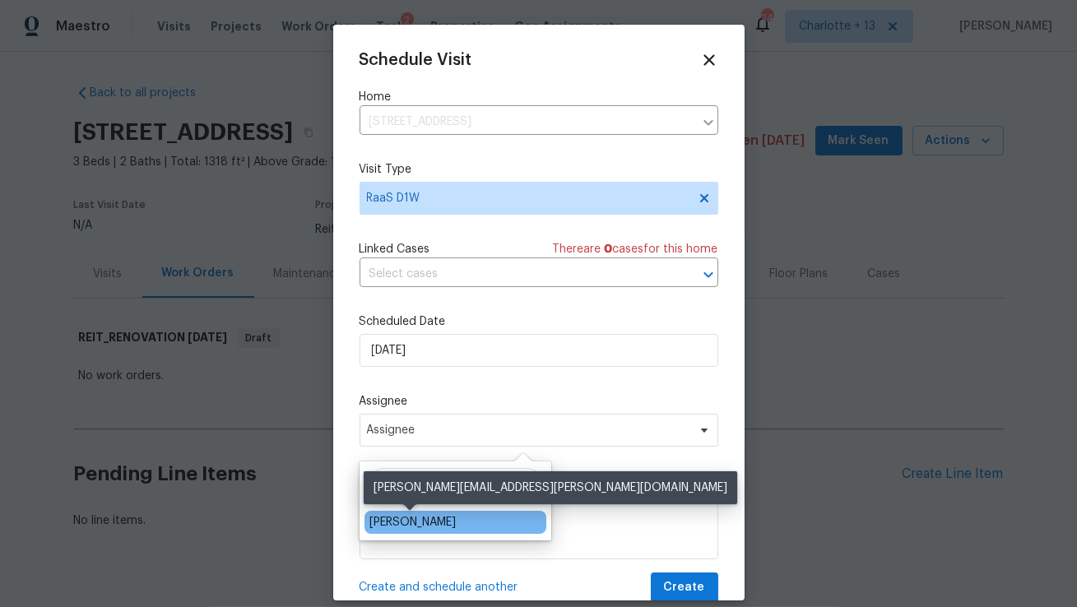
type input "fern"
click at [444, 526] on div "[PERSON_NAME]" at bounding box center [412, 522] width 86 height 16
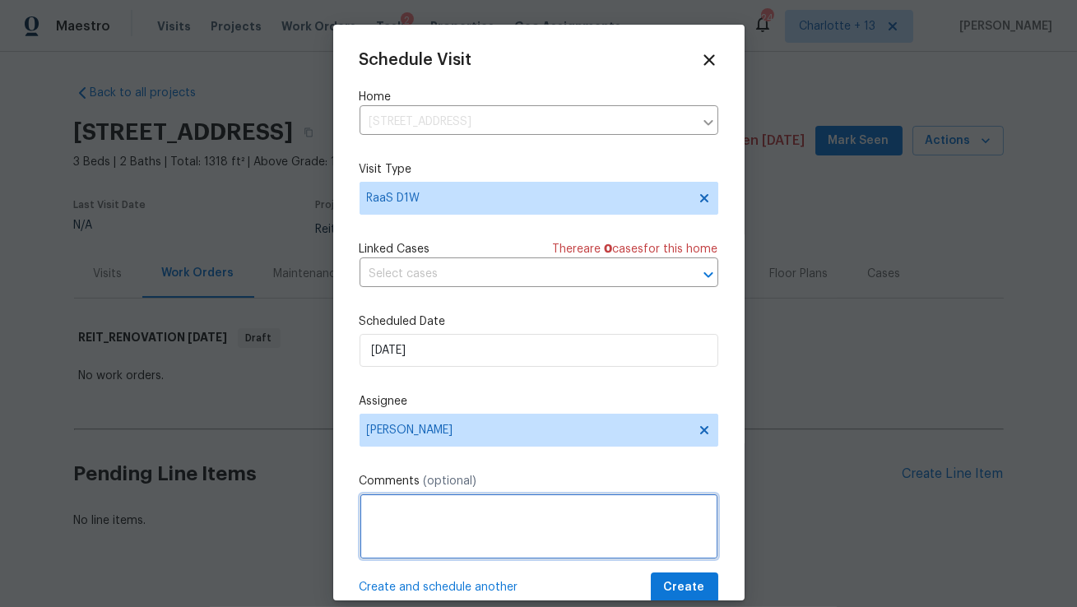
click at [521, 531] on textarea at bounding box center [538, 527] width 359 height 66
paste textarea "Access instructions: Lockbox codes: 6291/9160/5609"
type textarea "Access instructions: Lockbox codes: 6291/9160/5609"
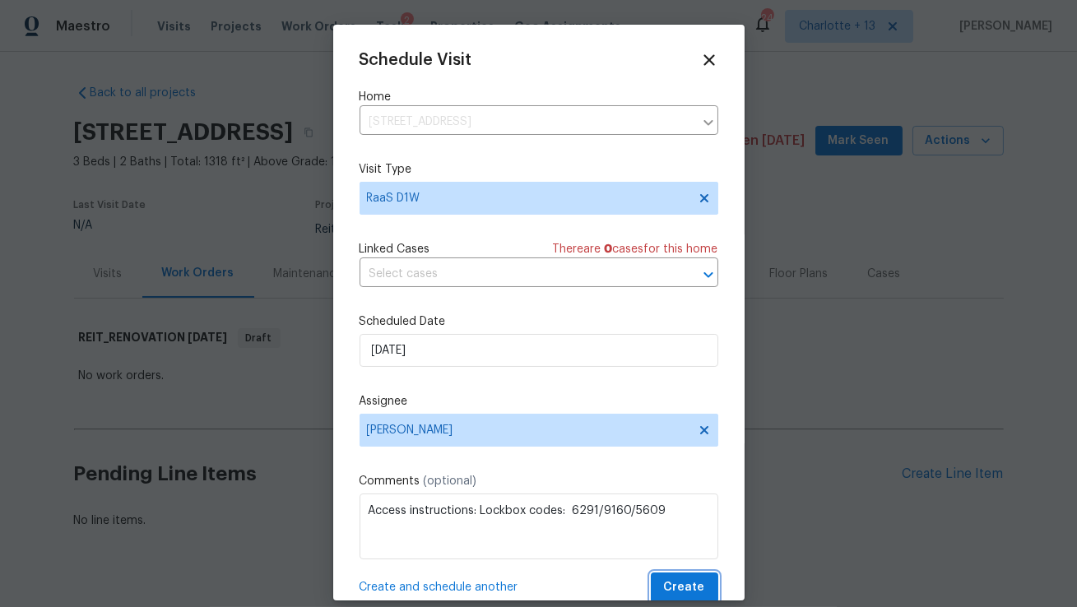
click at [686, 594] on span "Create" at bounding box center [684, 587] width 41 height 21
